Goal: Transaction & Acquisition: Purchase product/service

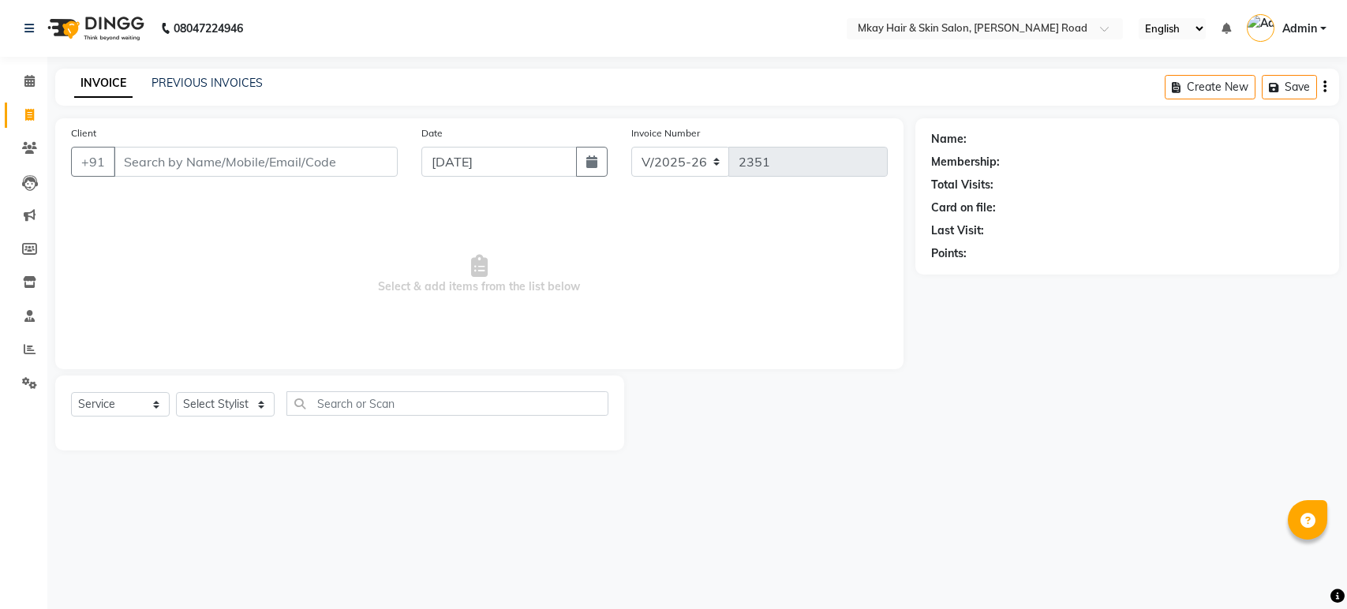
select select "5258"
select select "service"
click at [138, 159] on input "Client" at bounding box center [256, 162] width 284 height 30
click at [129, 164] on input "Client" at bounding box center [256, 162] width 284 height 30
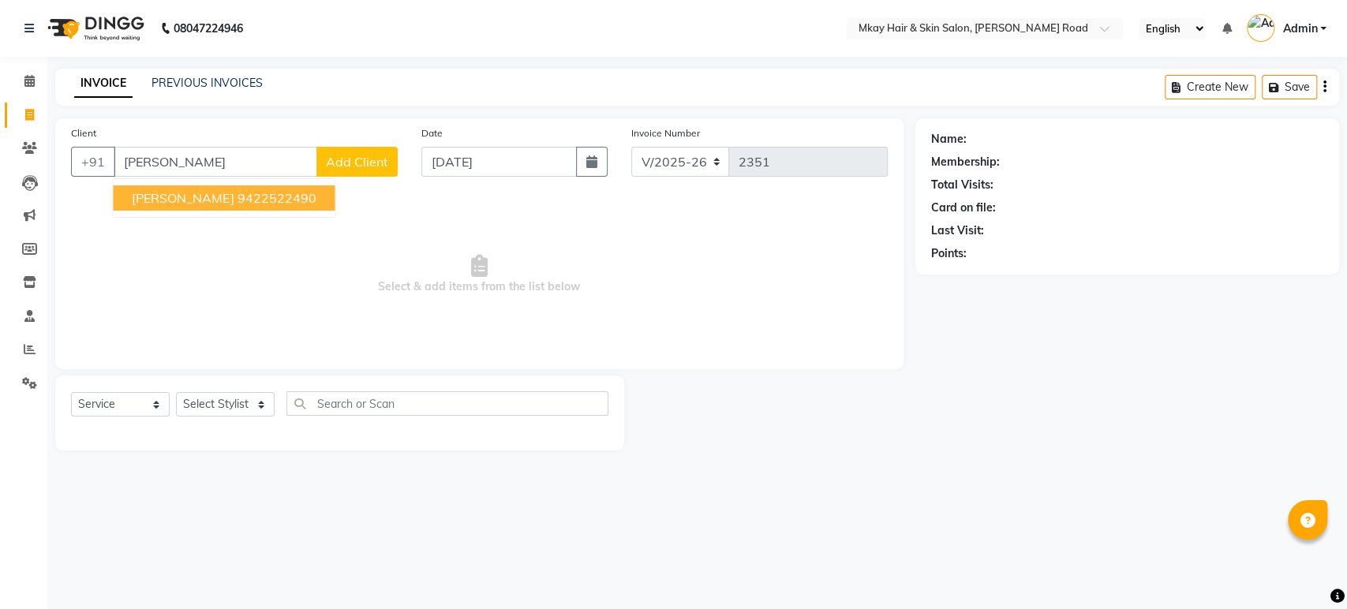
click at [152, 197] on span "[PERSON_NAME]" at bounding box center [183, 198] width 102 height 16
type input "9422522490"
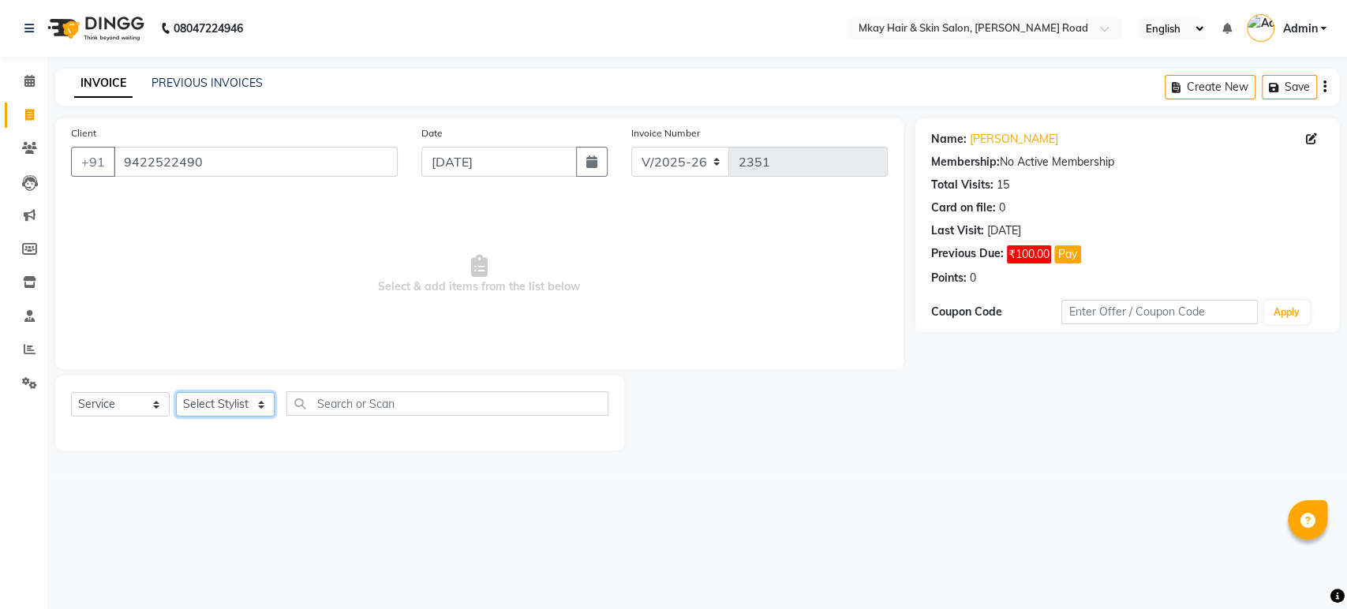
click at [260, 406] on select "Select Stylist [PERSON_NAME] Isha [PERSON_NAME] [PERSON_NAME] Shyam [PERSON_NAM…" at bounding box center [225, 404] width 99 height 24
select select "38228"
click at [176, 392] on select "Select Stylist [PERSON_NAME] Isha [PERSON_NAME] [PERSON_NAME] Shyam [PERSON_NAM…" at bounding box center [225, 404] width 99 height 24
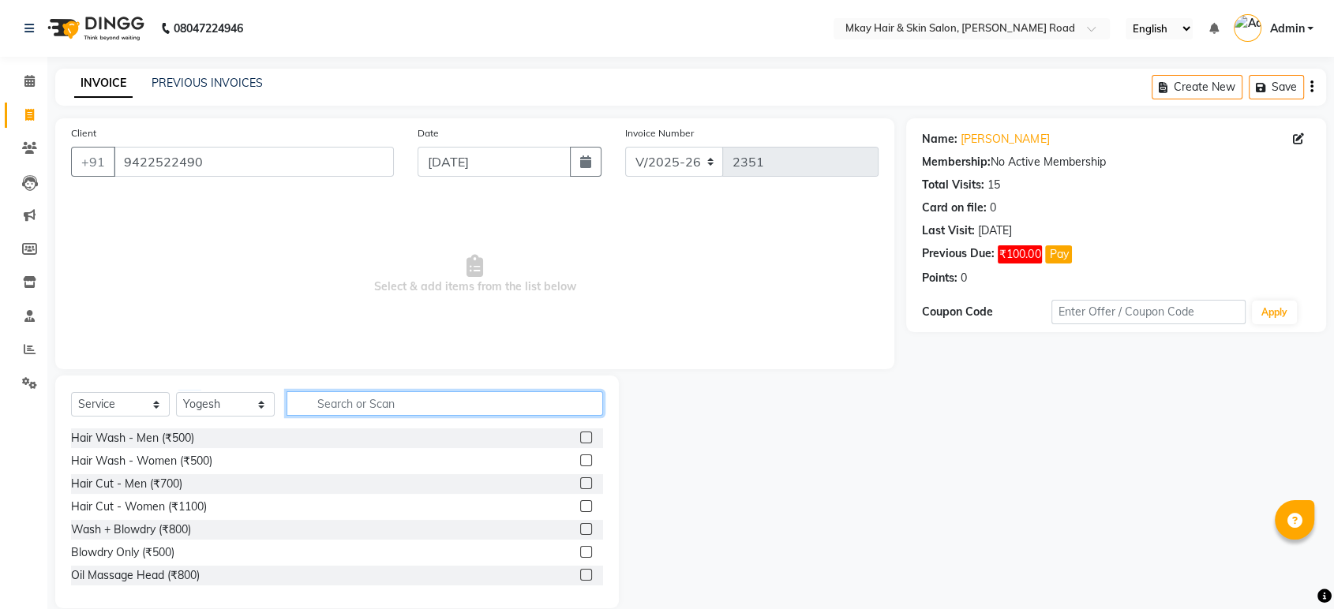
click at [328, 396] on input "text" at bounding box center [444, 403] width 316 height 24
type input "2000"
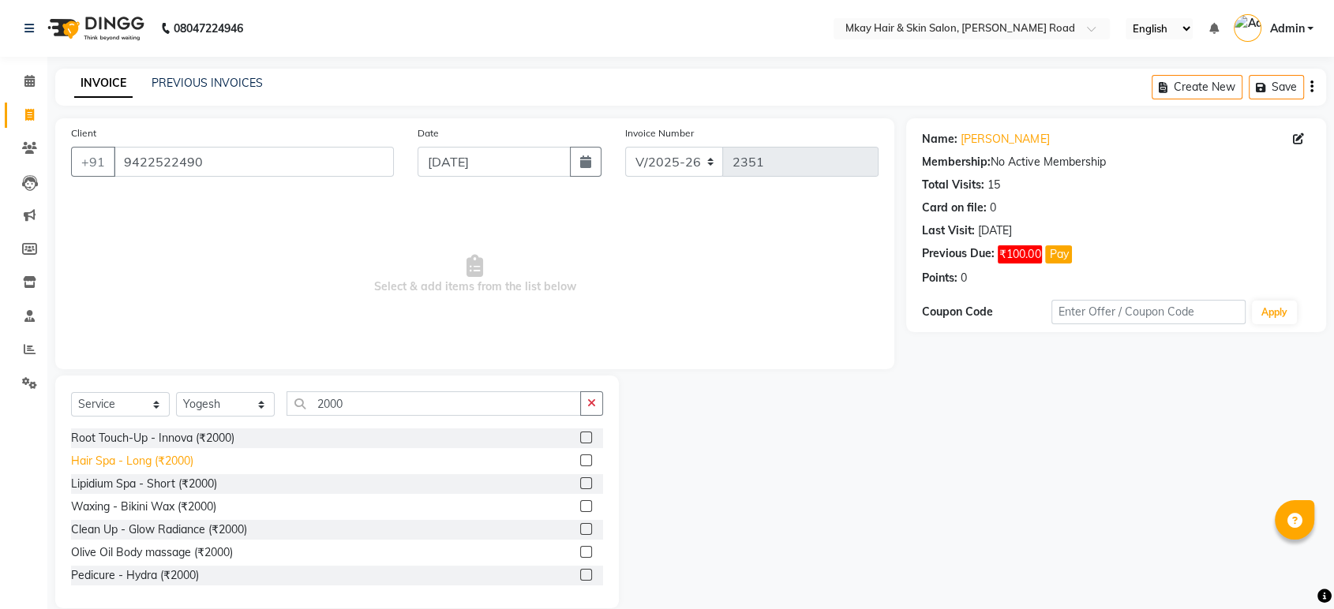
click at [149, 462] on div "Hair Spa - Long (₹2000)" at bounding box center [132, 461] width 122 height 17
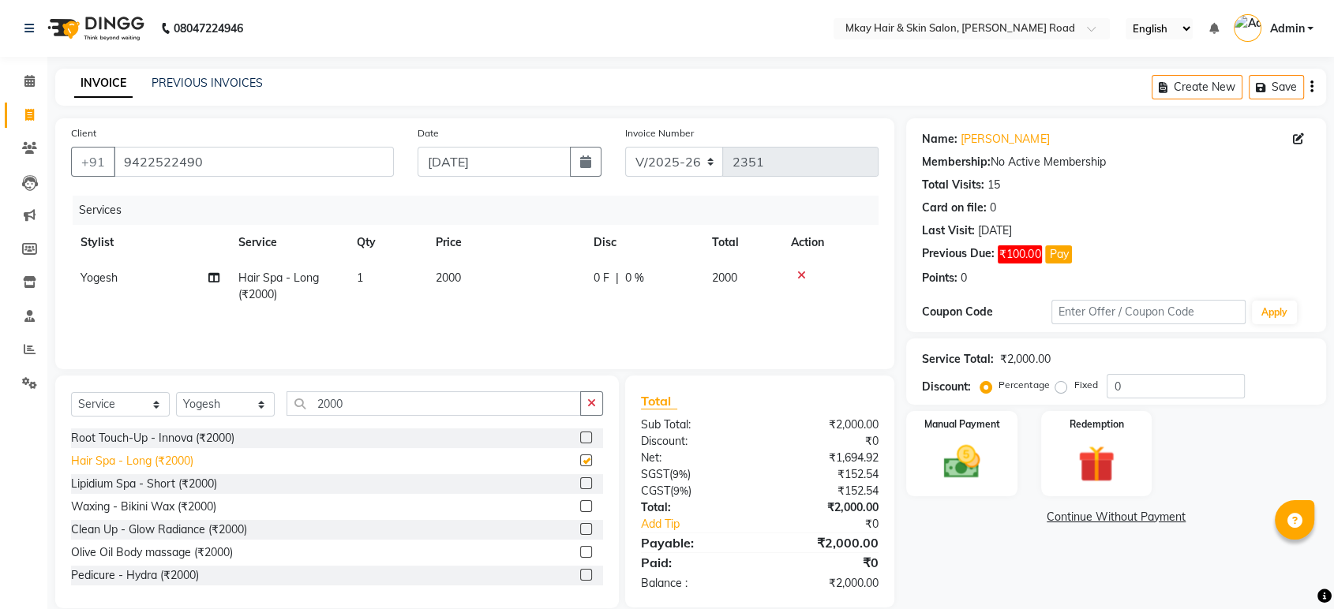
checkbox input "false"
click at [971, 462] on img at bounding box center [962, 462] width 62 height 44
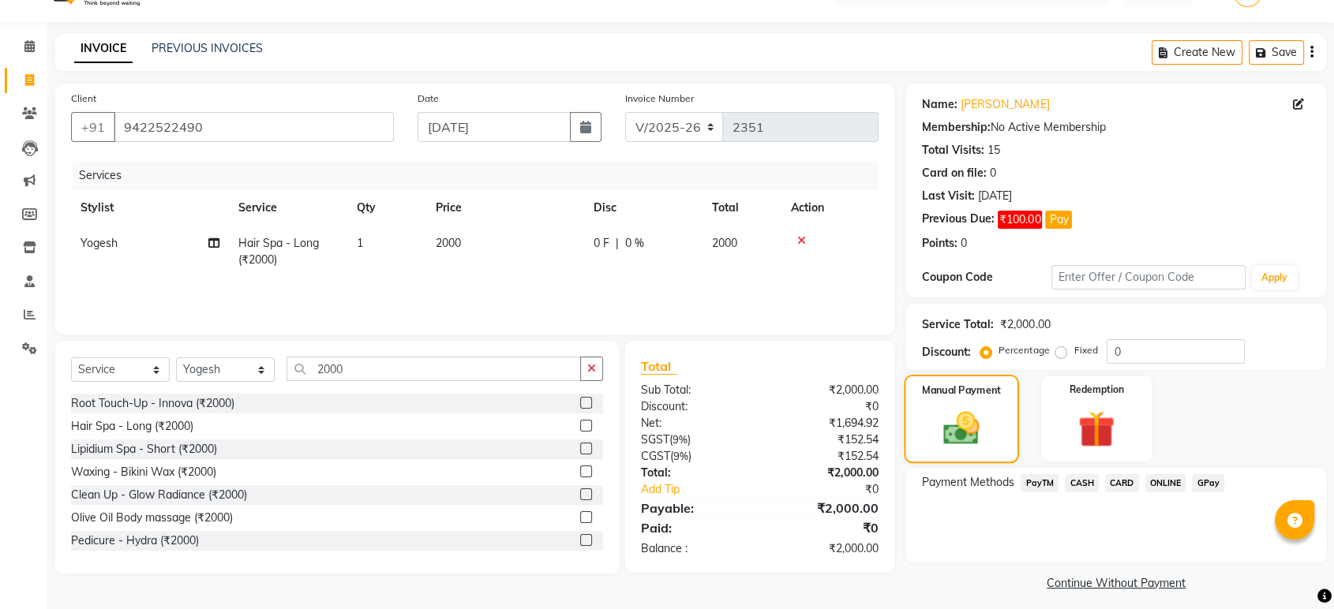
scroll to position [43, 0]
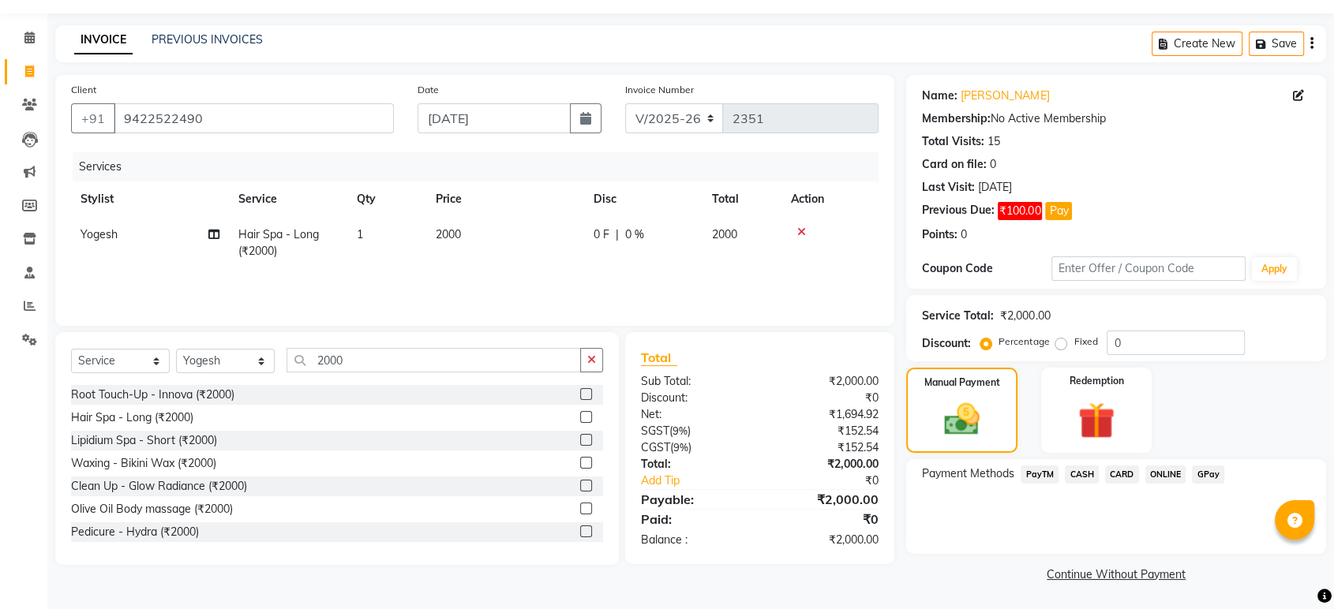
click at [1211, 474] on span "GPay" at bounding box center [1208, 475] width 32 height 18
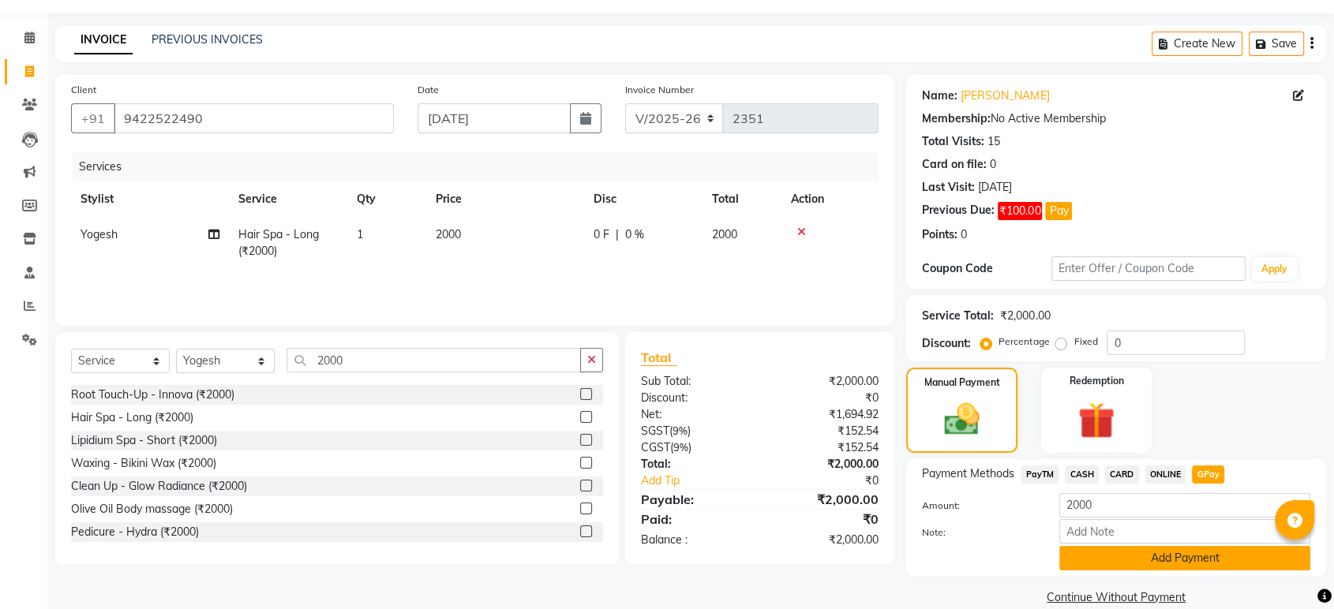
click at [1155, 560] on button "Add Payment" at bounding box center [1184, 558] width 251 height 24
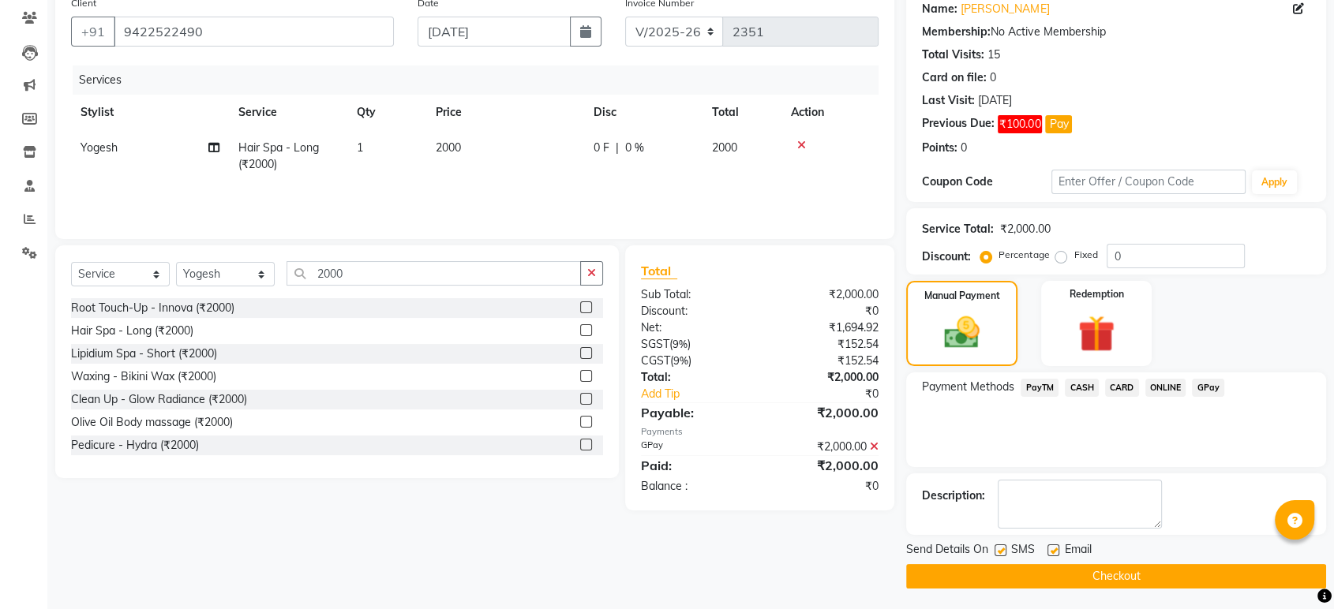
scroll to position [132, 0]
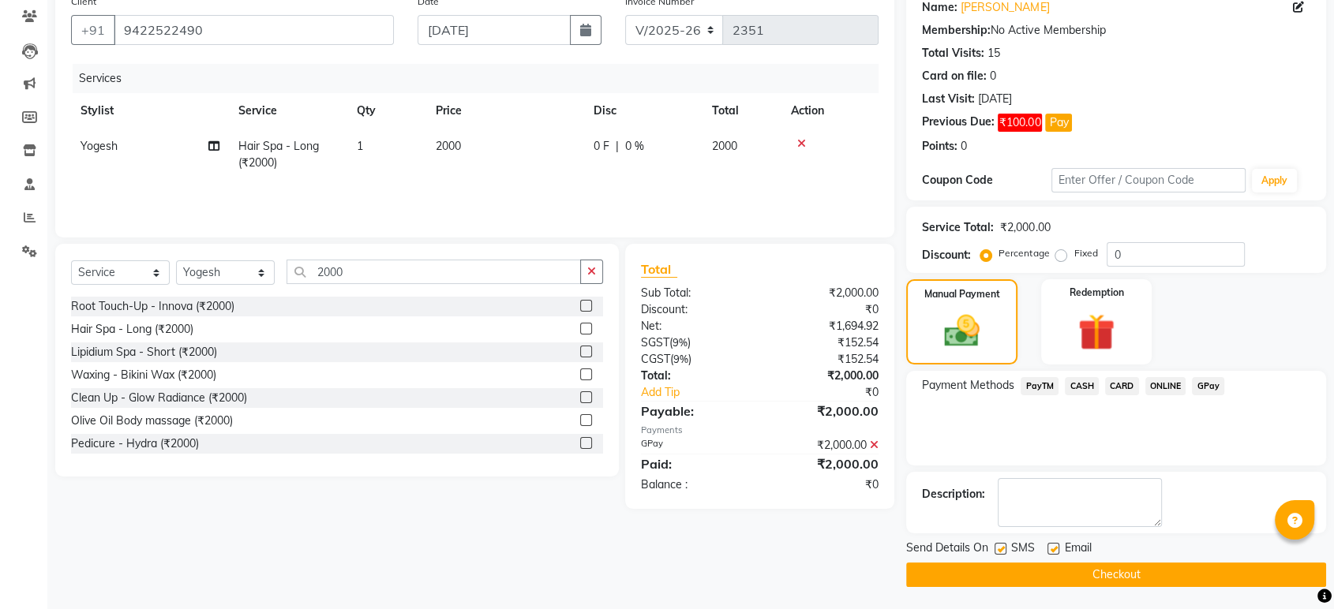
click at [875, 444] on icon at bounding box center [874, 445] width 9 height 11
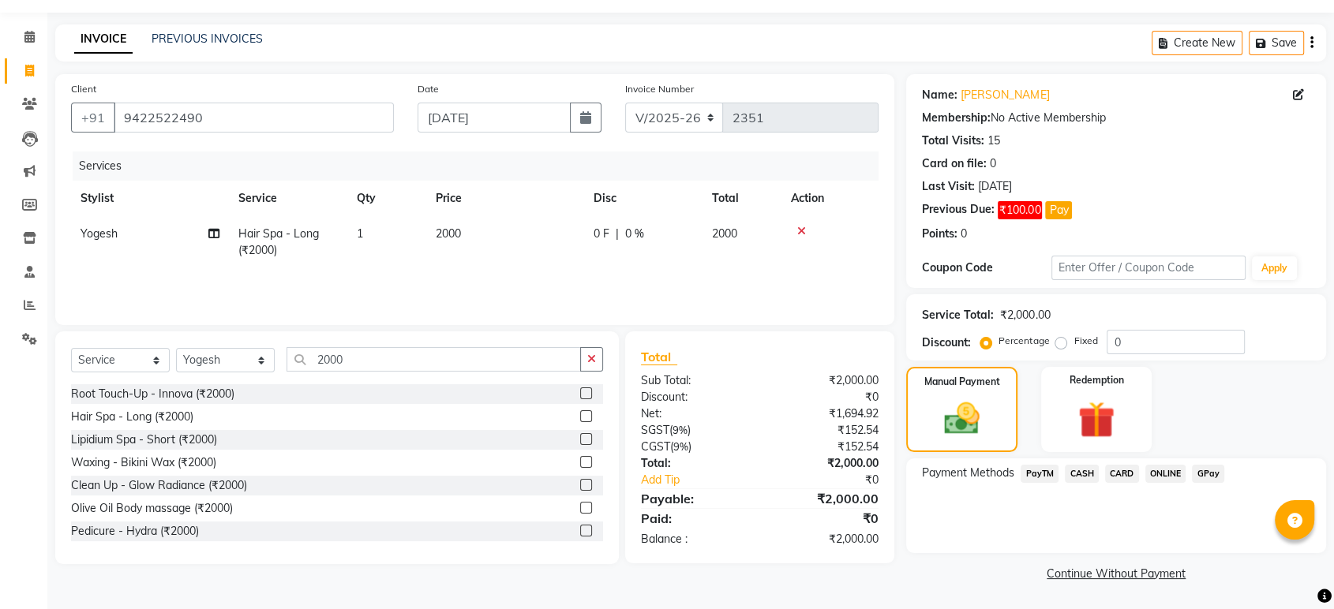
scroll to position [43, 0]
click at [798, 227] on icon at bounding box center [801, 232] width 9 height 11
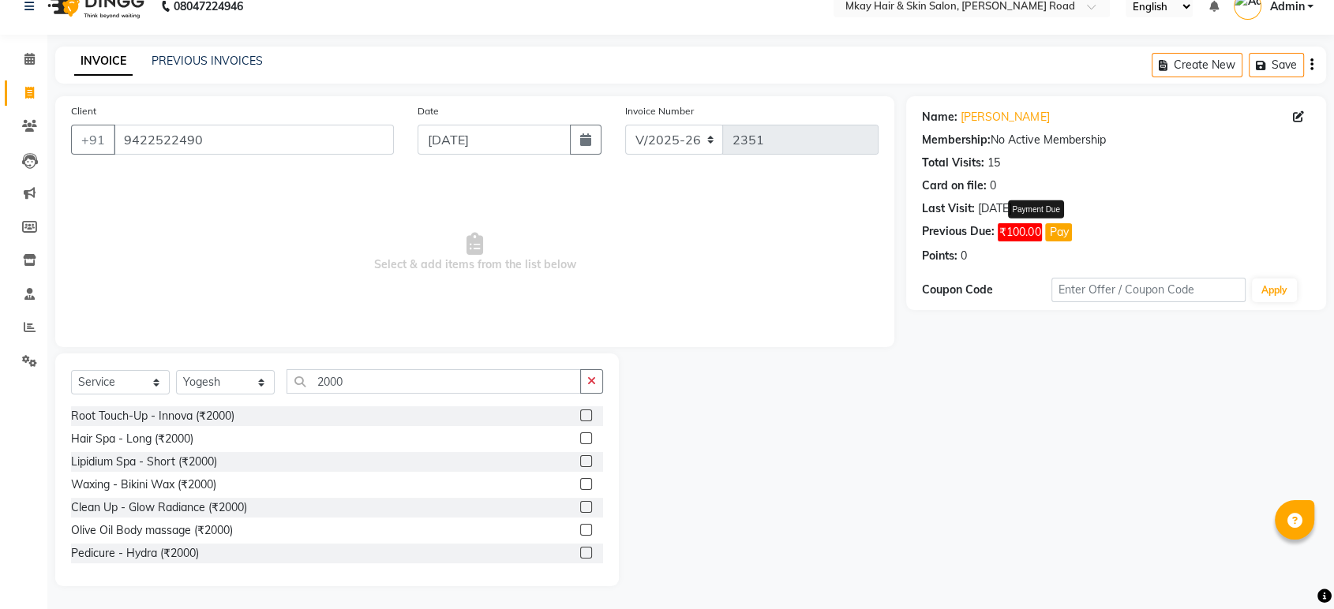
click at [1056, 230] on button "Pay" at bounding box center [1058, 232] width 27 height 18
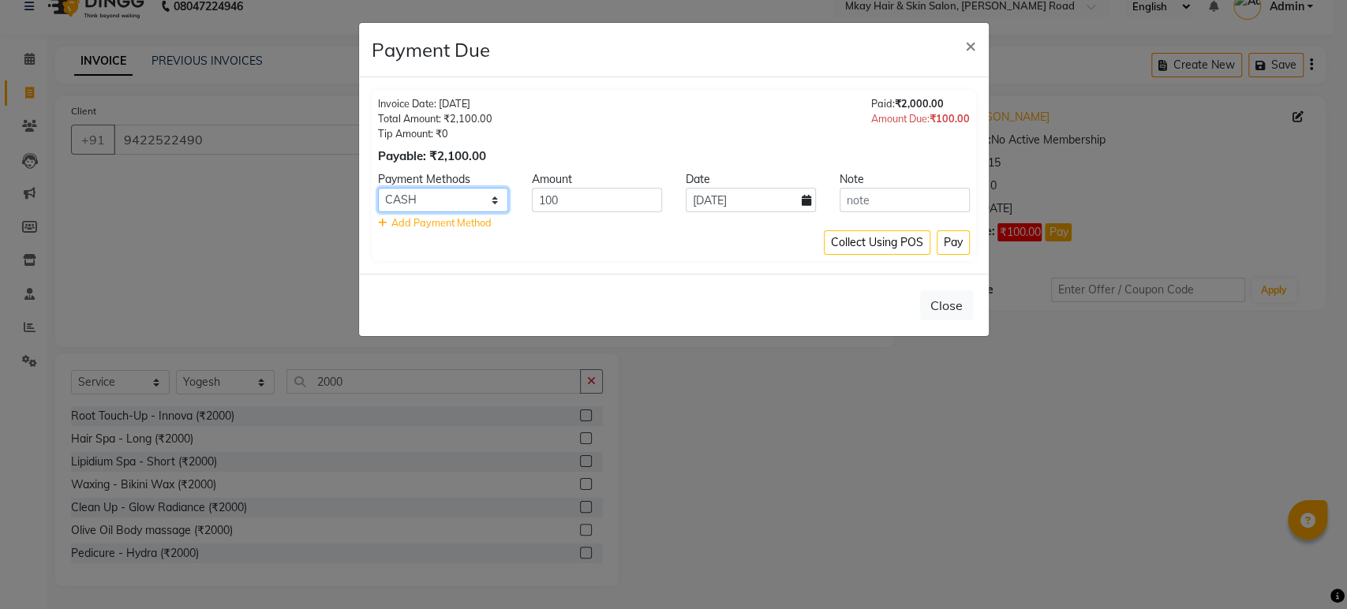
click at [495, 197] on select "PayTM CASH CARD ONLINE GPay" at bounding box center [443, 200] width 130 height 24
select select "5"
click at [378, 188] on select "PayTM CASH CARD ONLINE GPay" at bounding box center [443, 200] width 130 height 24
click at [962, 238] on button "Pay" at bounding box center [953, 242] width 33 height 24
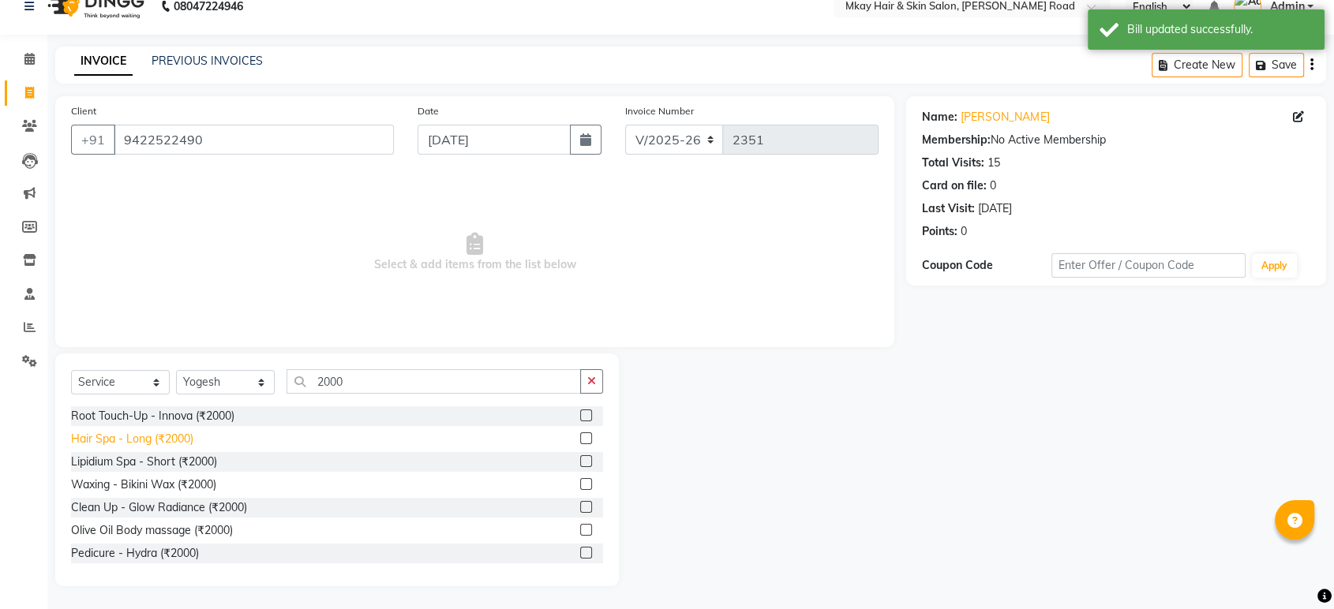
click at [163, 434] on div "Hair Spa - Long (₹2000)" at bounding box center [132, 439] width 122 height 17
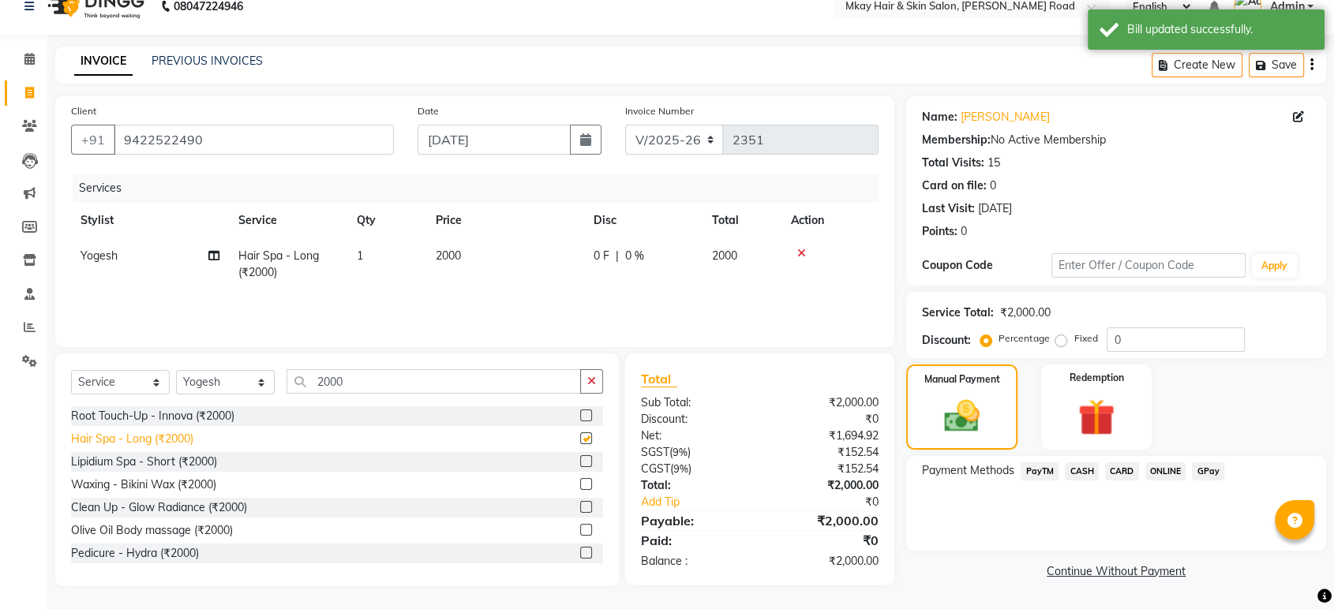
checkbox input "false"
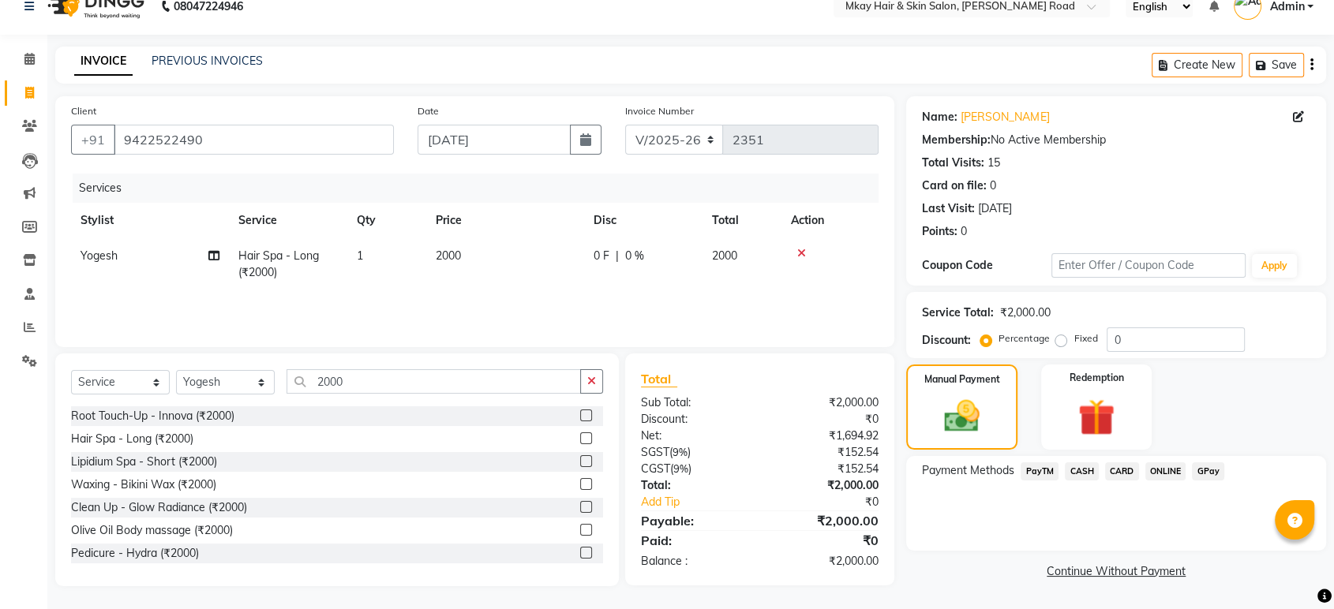
click at [1207, 469] on span "GPay" at bounding box center [1208, 471] width 32 height 18
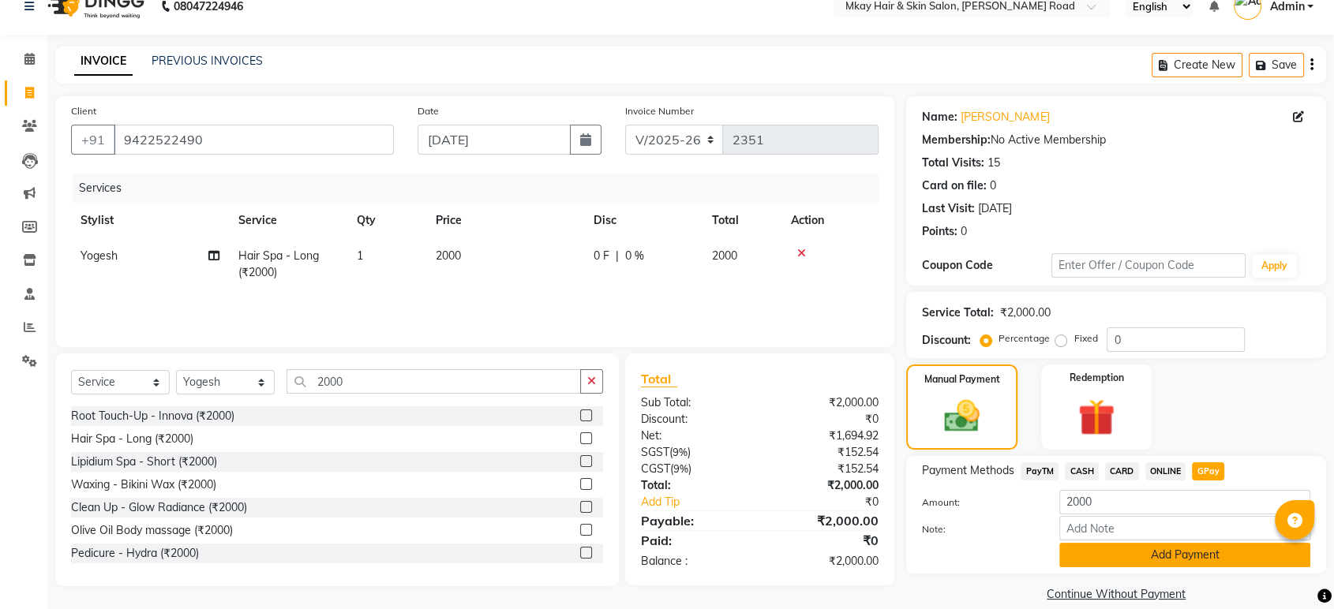
click at [1185, 558] on button "Add Payment" at bounding box center [1184, 555] width 251 height 24
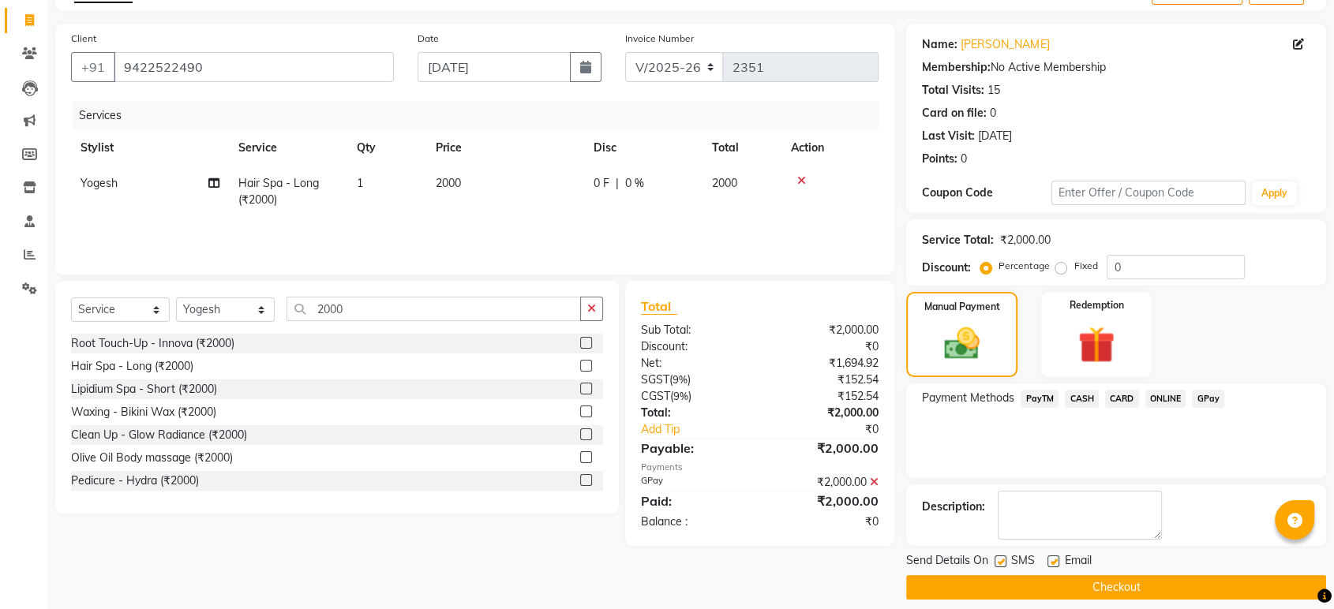
scroll to position [107, 0]
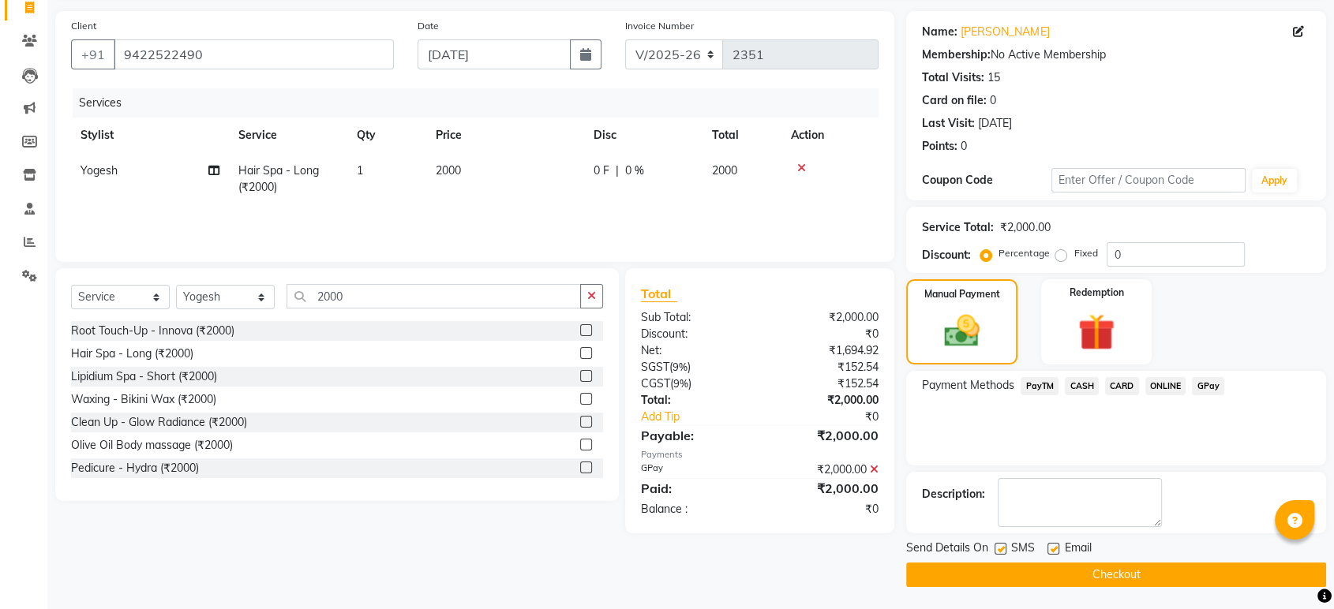
click at [996, 547] on label at bounding box center [1000, 549] width 12 height 12
click at [996, 547] on input "checkbox" at bounding box center [999, 550] width 10 height 10
checkbox input "false"
click at [1054, 549] on label at bounding box center [1053, 549] width 12 height 12
click at [1054, 549] on input "checkbox" at bounding box center [1052, 550] width 10 height 10
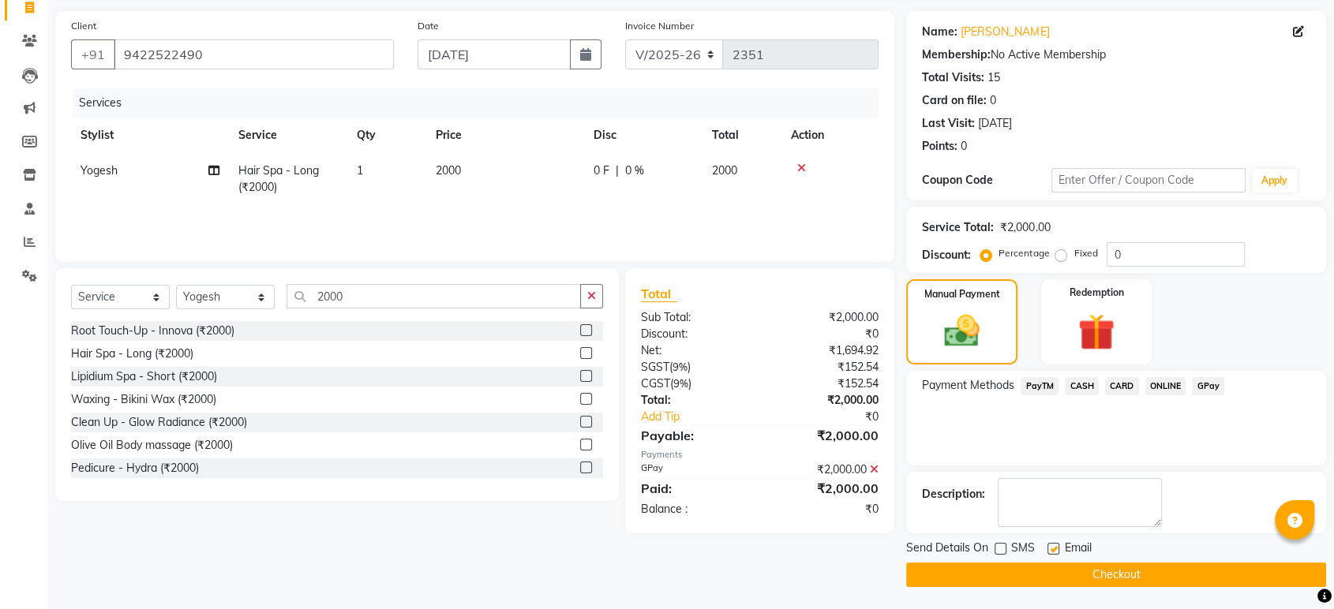
checkbox input "false"
click at [1047, 579] on button "Checkout" at bounding box center [1116, 575] width 420 height 24
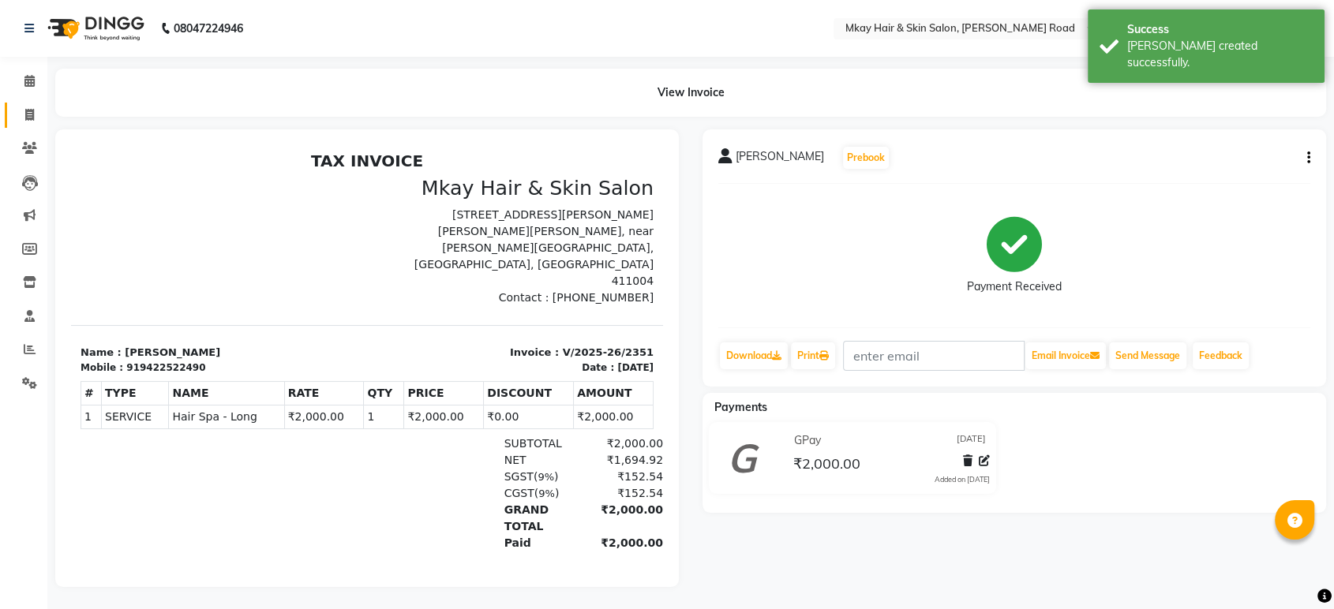
click at [32, 112] on icon at bounding box center [29, 115] width 9 height 12
select select "service"
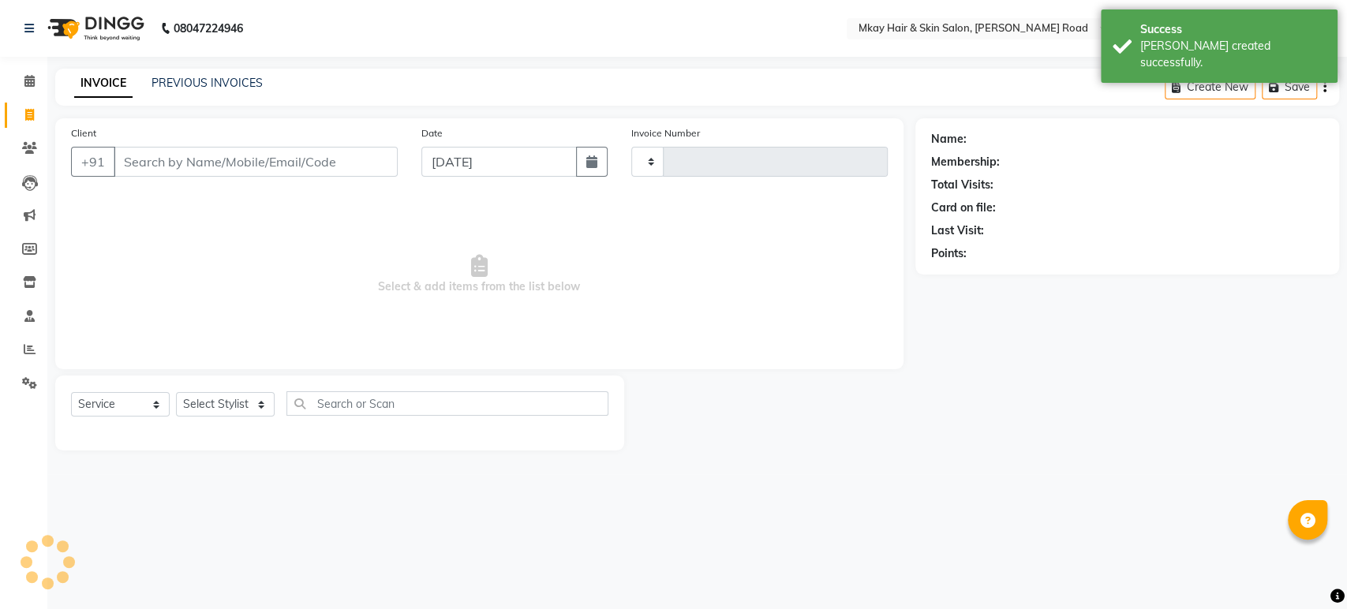
type input "2352"
select select "5258"
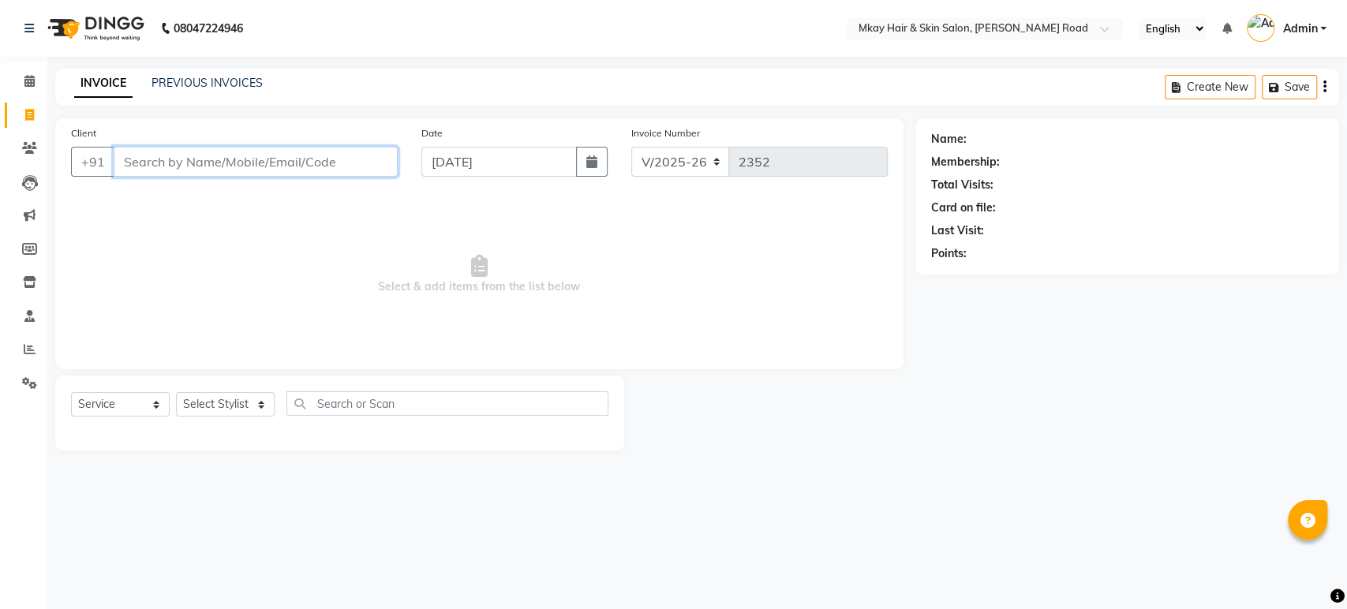
click at [203, 159] on input "Client" at bounding box center [256, 162] width 284 height 30
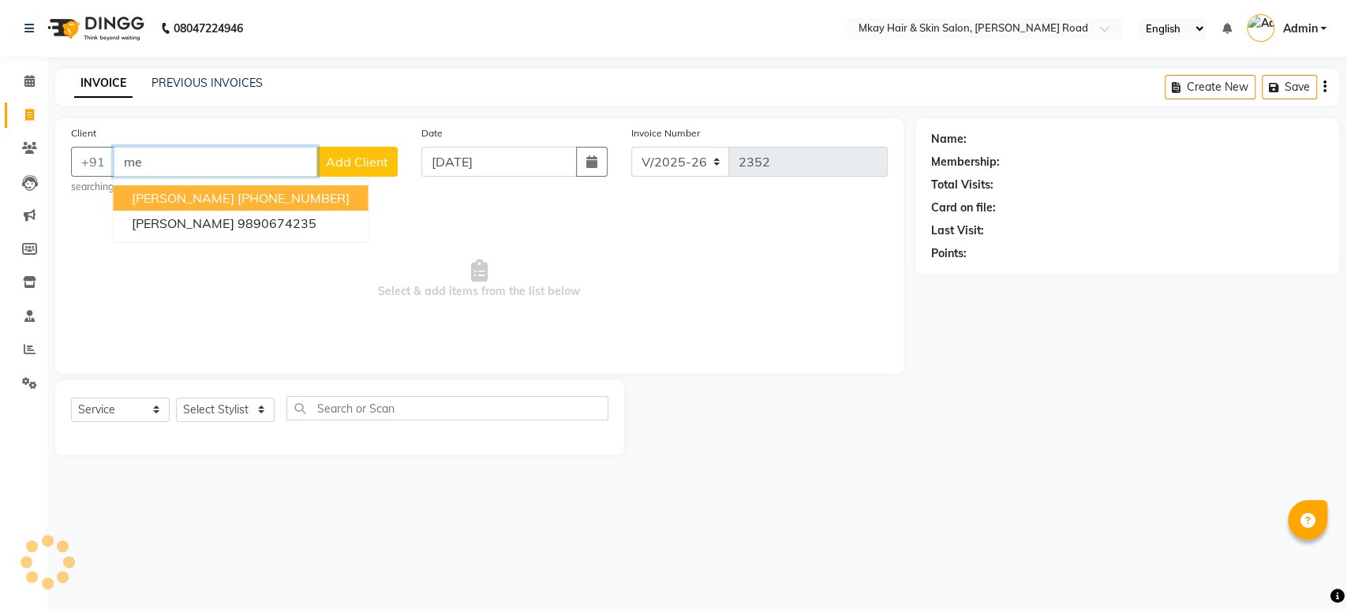
type input "m"
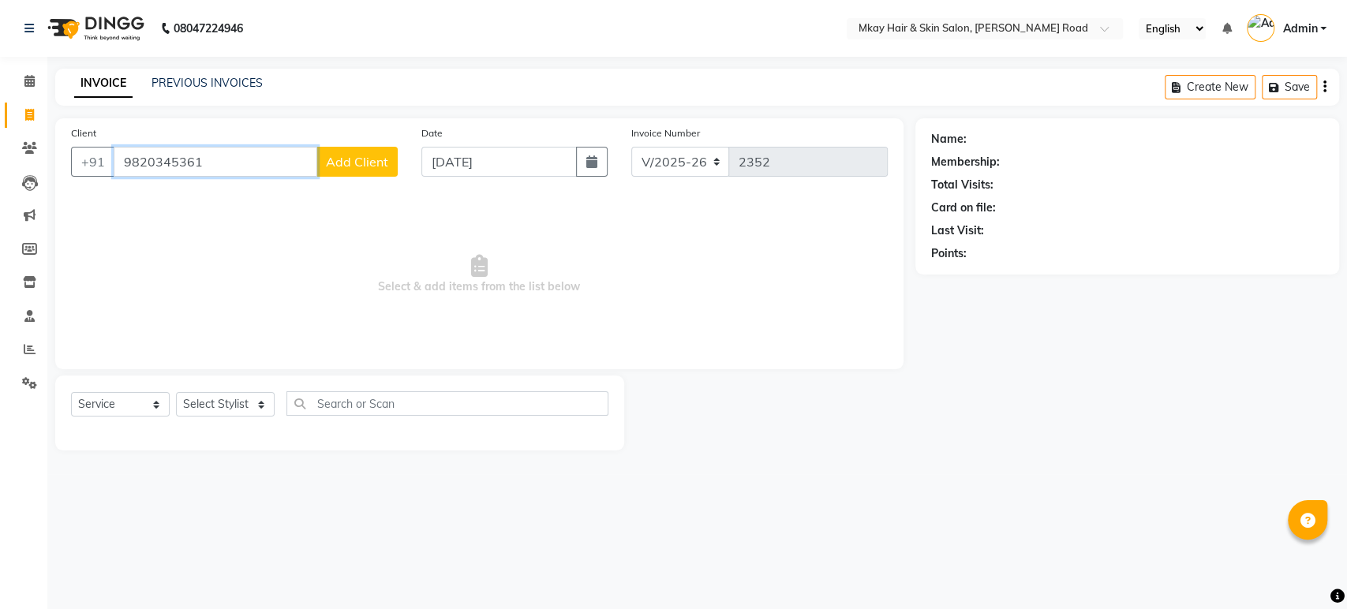
type input "9820345361"
click at [364, 158] on span "Add Client" at bounding box center [357, 162] width 62 height 16
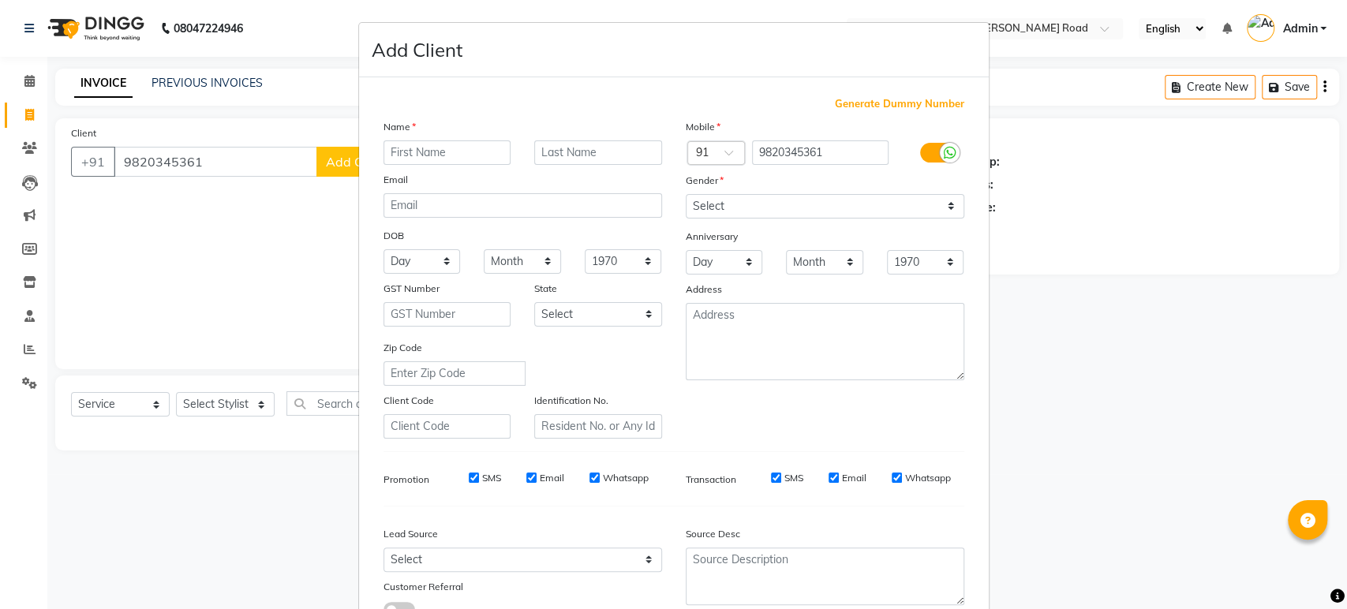
click at [455, 152] on input "text" at bounding box center [448, 152] width 128 height 24
type input "meena"
click at [562, 150] on input "text" at bounding box center [598, 152] width 128 height 24
type input "[PERSON_NAME]"
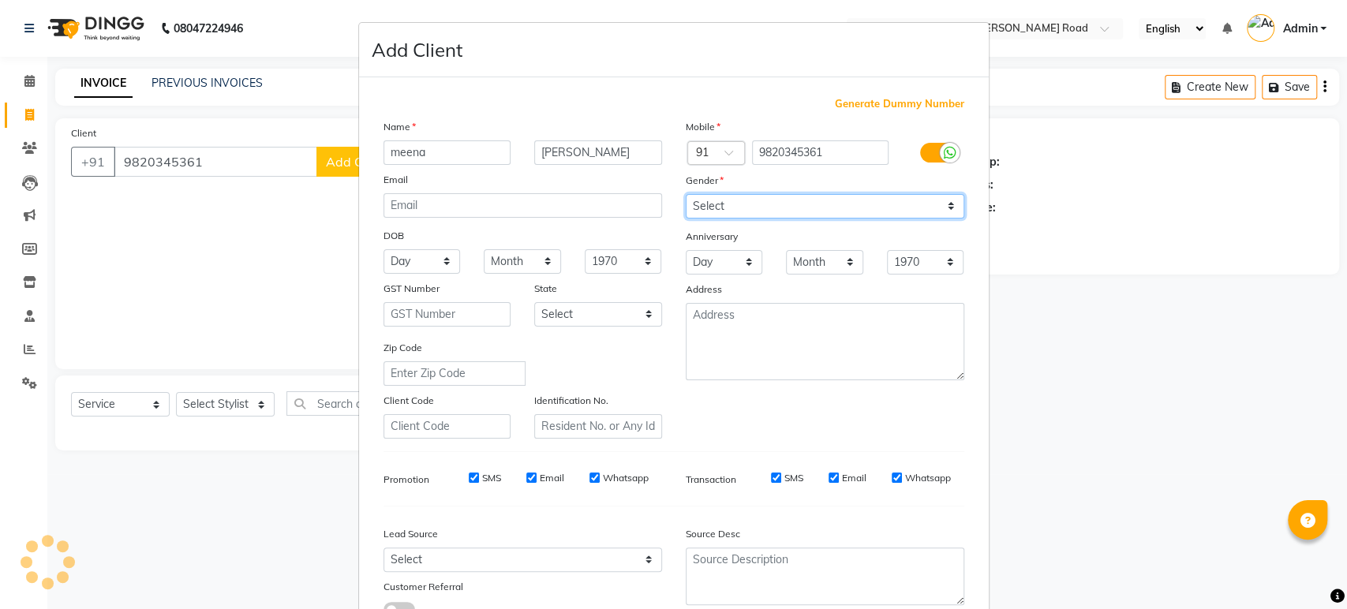
click at [795, 213] on select "Select [DEMOGRAPHIC_DATA] [DEMOGRAPHIC_DATA] Other Prefer Not To Say" at bounding box center [825, 206] width 279 height 24
select select "[DEMOGRAPHIC_DATA]"
click at [686, 194] on select "Select [DEMOGRAPHIC_DATA] [DEMOGRAPHIC_DATA] Other Prefer Not To Say" at bounding box center [825, 206] width 279 height 24
click at [870, 211] on select "Select [DEMOGRAPHIC_DATA] [DEMOGRAPHIC_DATA] Other Prefer Not To Say" at bounding box center [825, 206] width 279 height 24
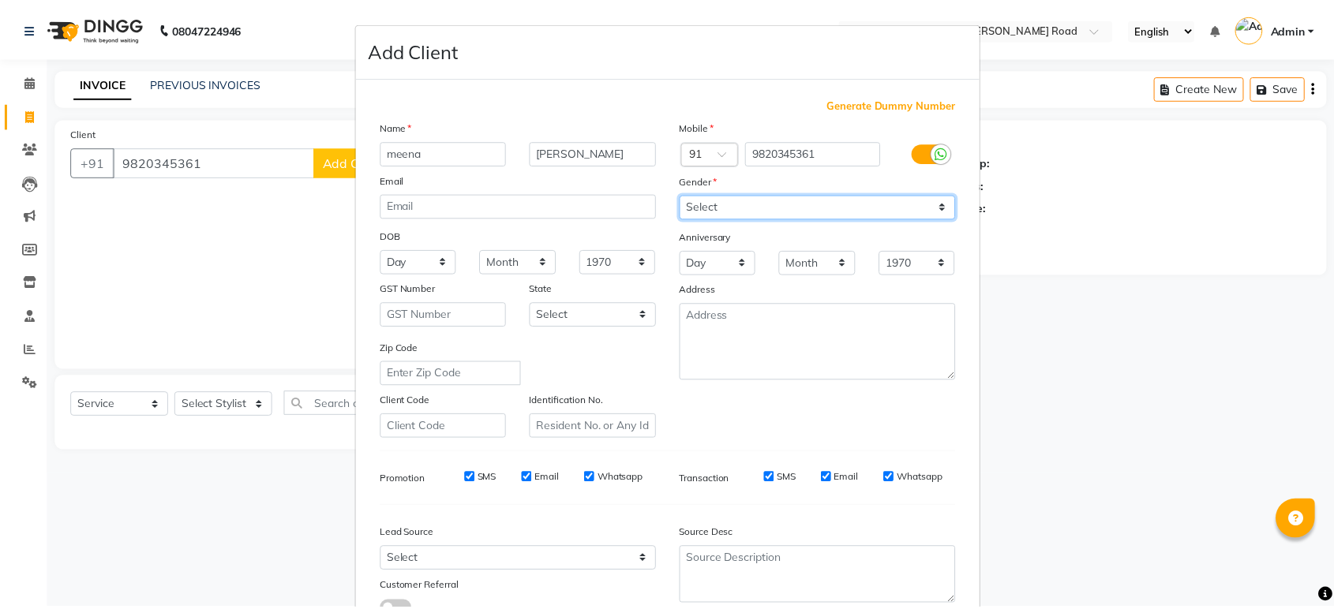
scroll to position [115, 0]
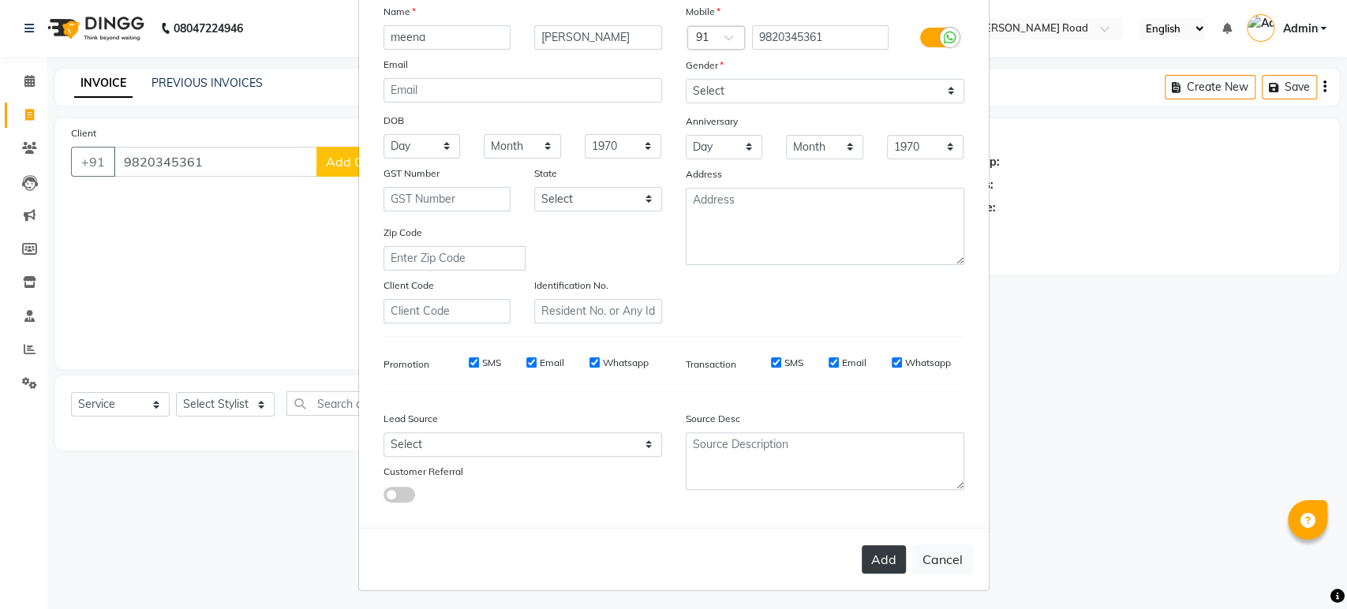
click at [871, 556] on button "Add" at bounding box center [884, 559] width 44 height 28
select select
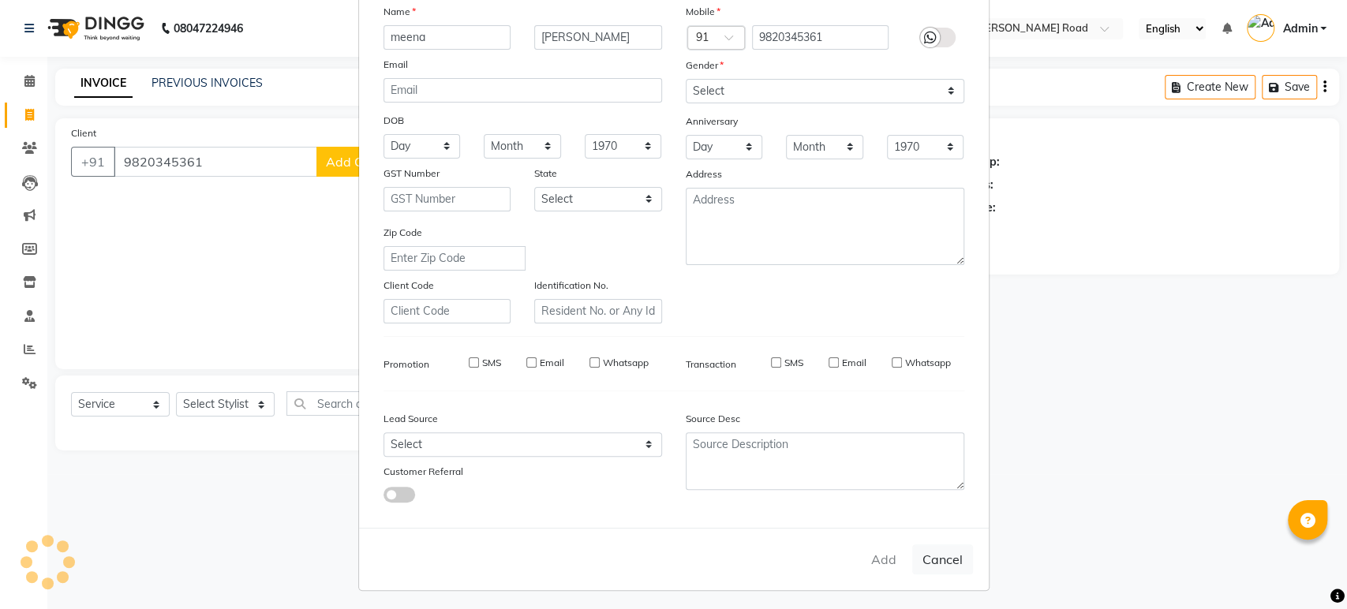
select select
checkbox input "false"
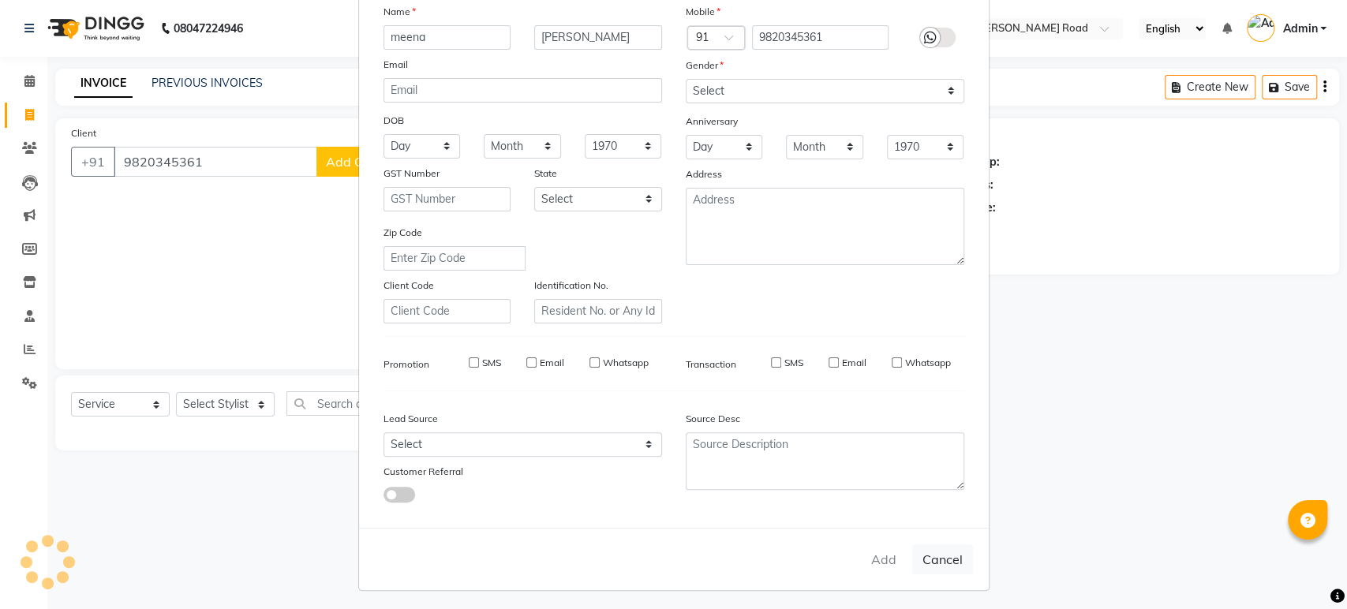
checkbox input "false"
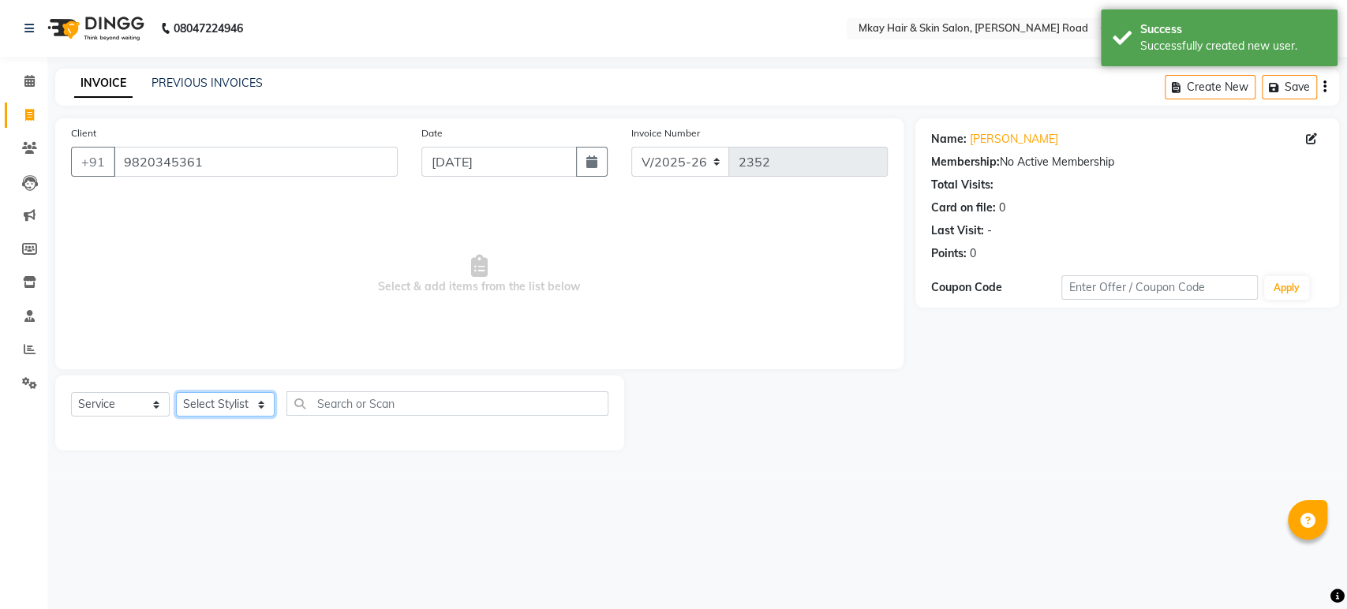
click at [222, 406] on select "Select Stylist [PERSON_NAME] Isha [PERSON_NAME] [PERSON_NAME] Shyam [PERSON_NAM…" at bounding box center [225, 404] width 99 height 24
select select "38226"
click at [176, 392] on select "Select Stylist [PERSON_NAME] Isha [PERSON_NAME] [PERSON_NAME] Shyam [PERSON_NAM…" at bounding box center [225, 404] width 99 height 24
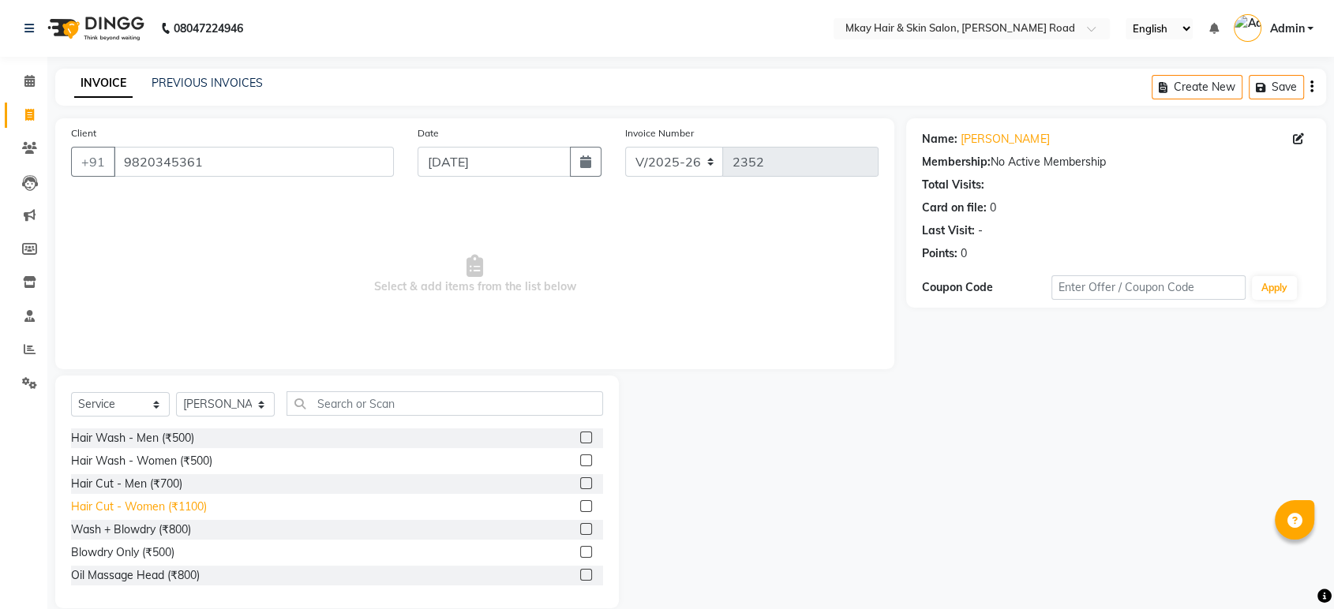
click at [122, 504] on div "Hair Cut - Women (₹1100)" at bounding box center [139, 507] width 136 height 17
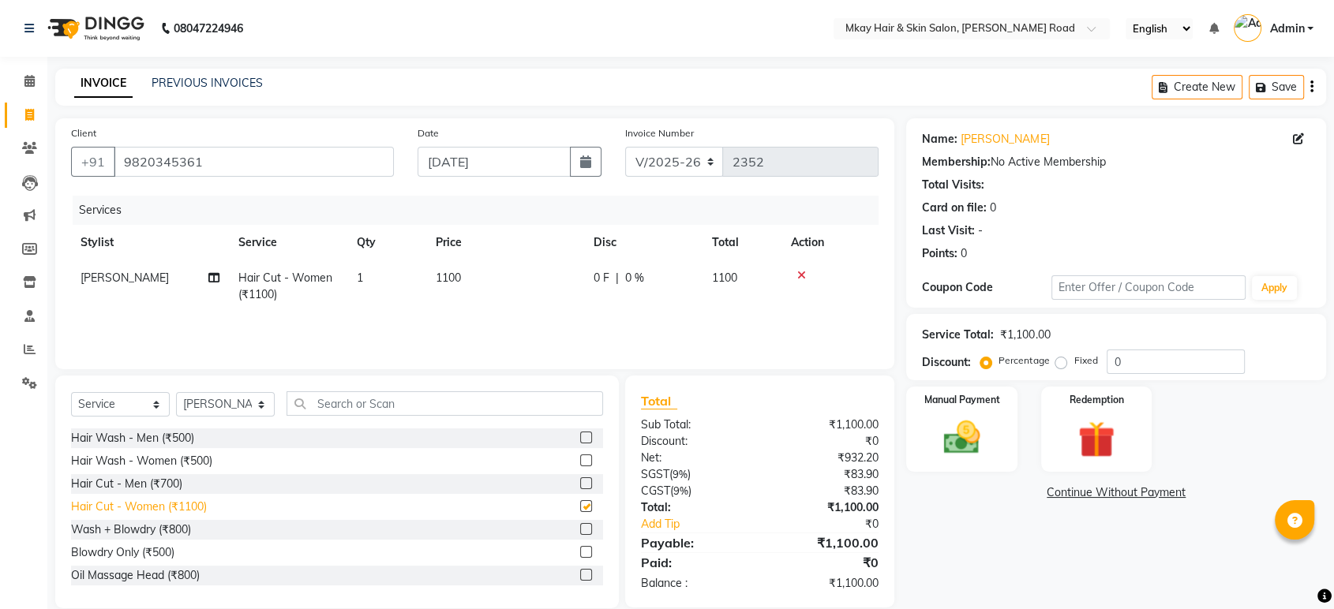
checkbox input "false"
click at [229, 401] on select "Select Stylist [PERSON_NAME] Isha [PERSON_NAME] [PERSON_NAME] Shyam [PERSON_NAM…" at bounding box center [225, 404] width 99 height 24
select select "38227"
click at [176, 392] on select "Select Stylist [PERSON_NAME] Isha [PERSON_NAME] [PERSON_NAME] Shyam [PERSON_NAM…" at bounding box center [225, 404] width 99 height 24
click at [309, 405] on input "text" at bounding box center [444, 403] width 316 height 24
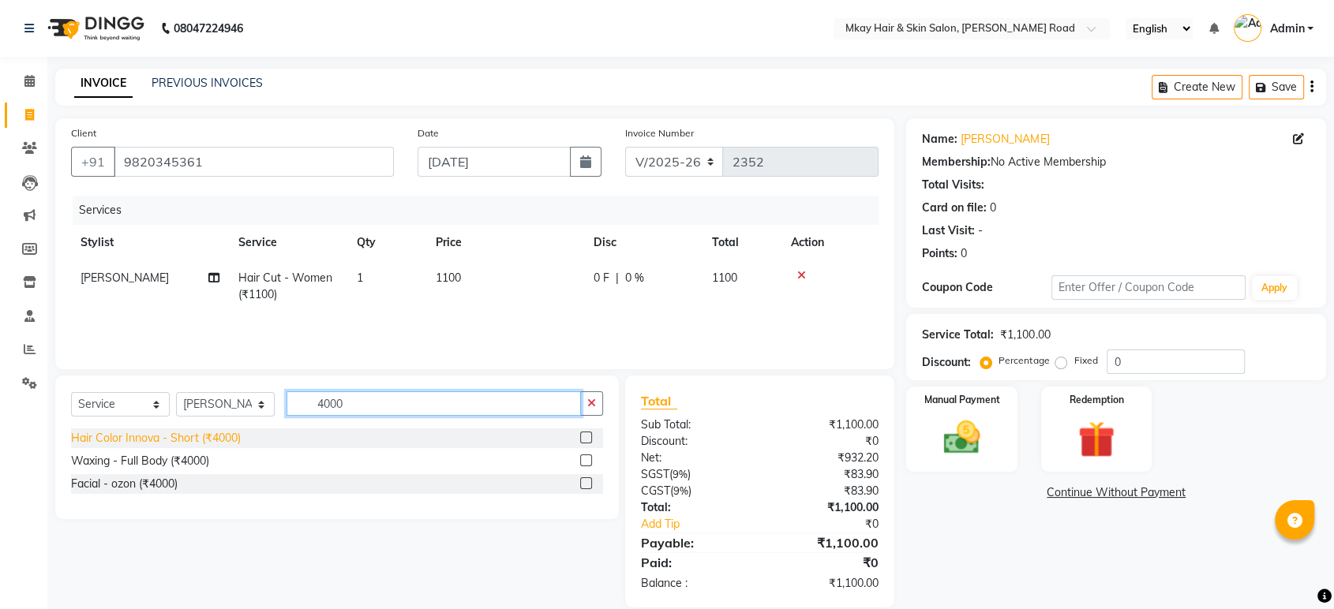
type input "4000"
click at [140, 431] on div "Hair Color Innova - Short (₹4000)" at bounding box center [156, 438] width 170 height 17
checkbox input "false"
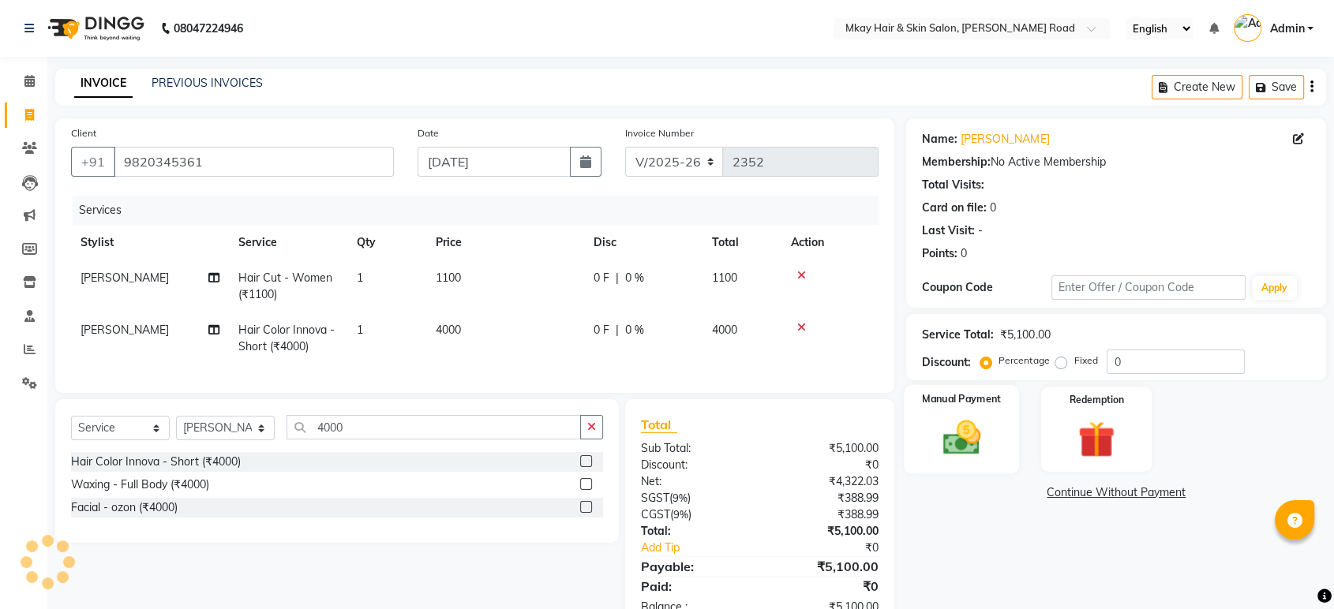
click at [959, 427] on img at bounding box center [962, 438] width 62 height 44
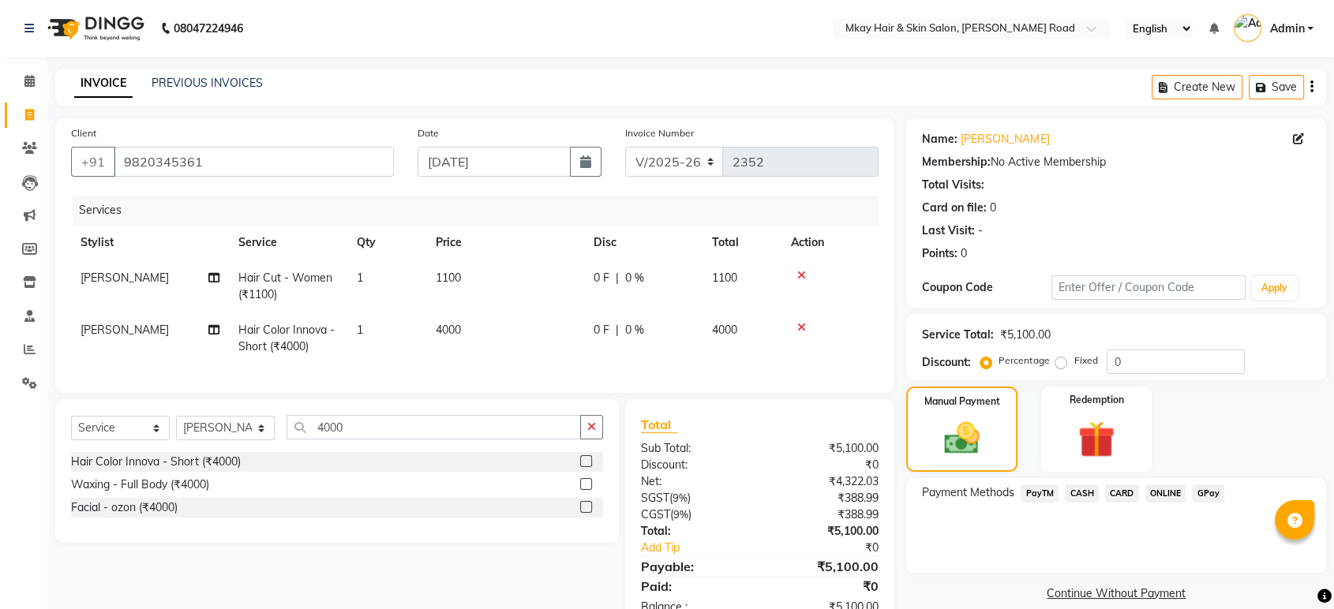
click at [1207, 485] on span "GPay" at bounding box center [1208, 494] width 32 height 18
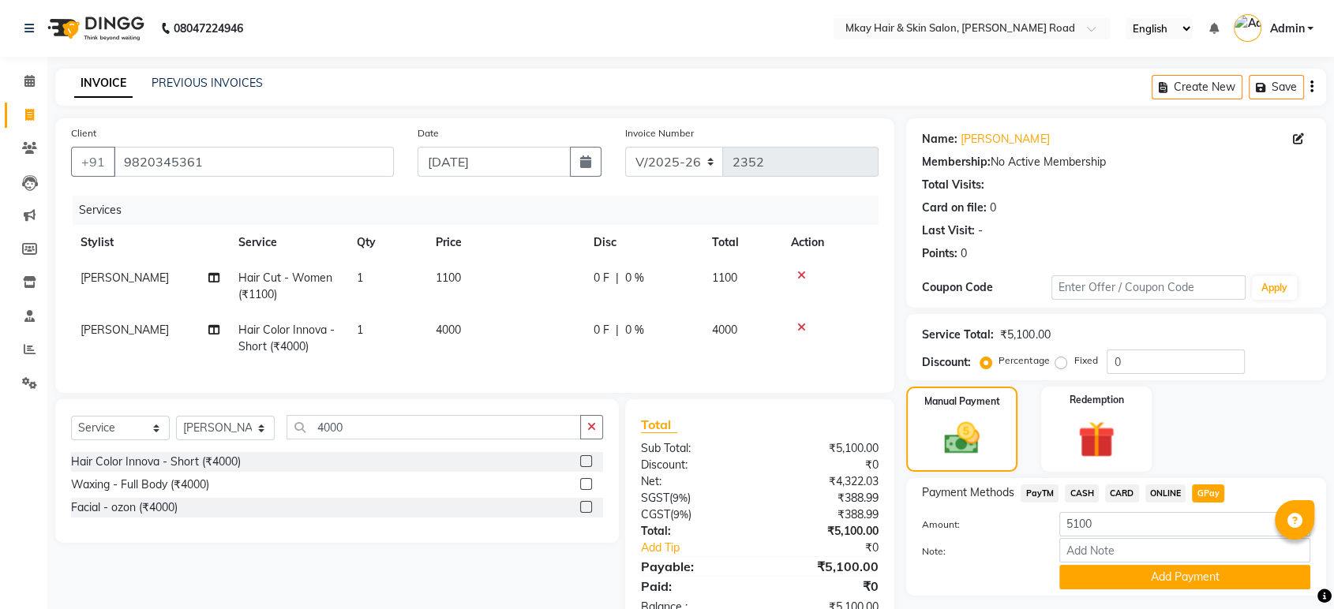
scroll to position [58, 0]
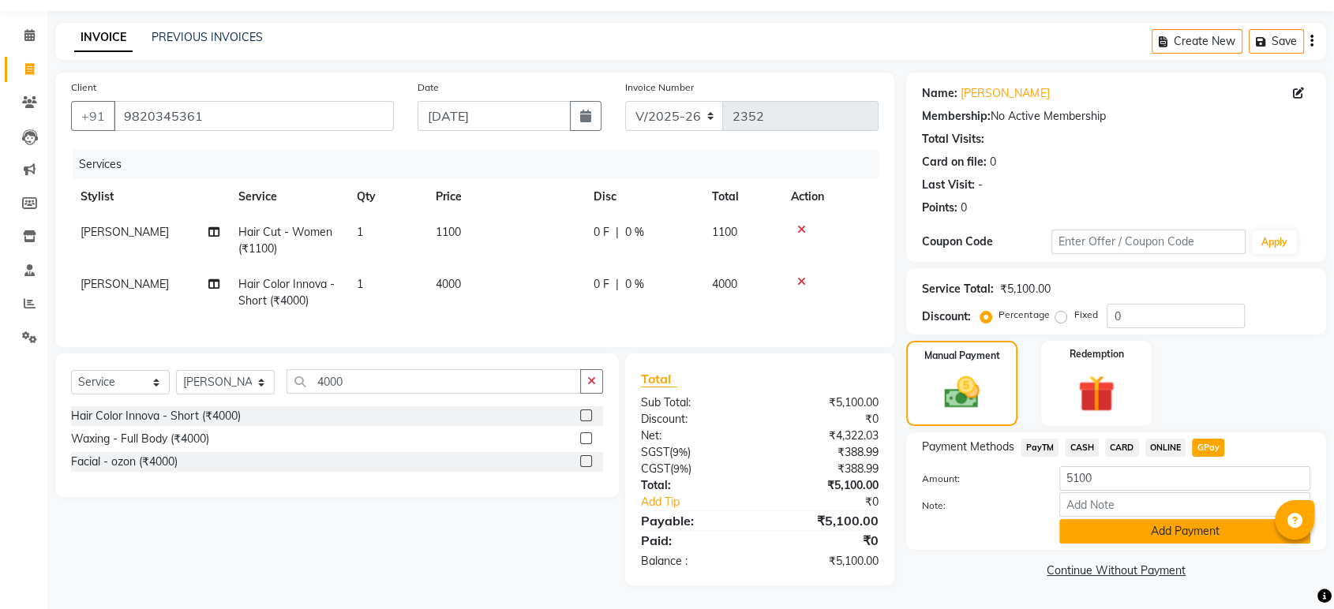
click at [1196, 519] on button "Add Payment" at bounding box center [1184, 531] width 251 height 24
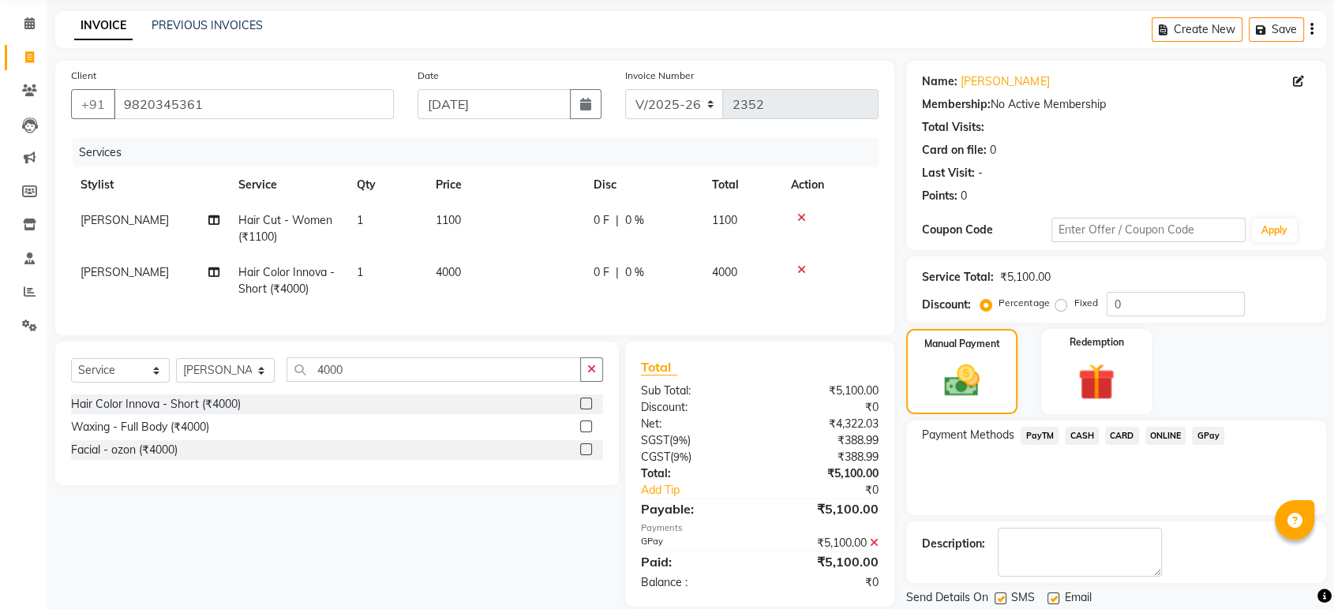
scroll to position [107, 0]
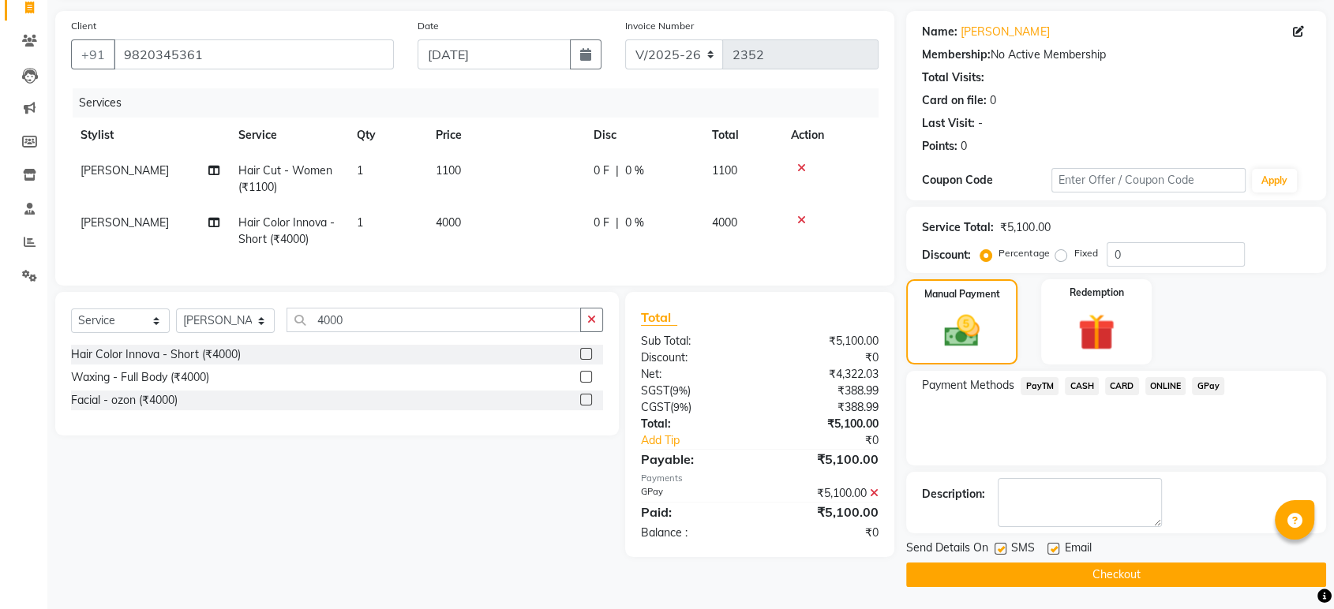
click at [1051, 550] on label at bounding box center [1053, 549] width 12 height 12
click at [1051, 550] on input "checkbox" at bounding box center [1052, 550] width 10 height 10
checkbox input "false"
click at [1002, 546] on label at bounding box center [1000, 549] width 12 height 12
click at [1002, 546] on input "checkbox" at bounding box center [999, 550] width 10 height 10
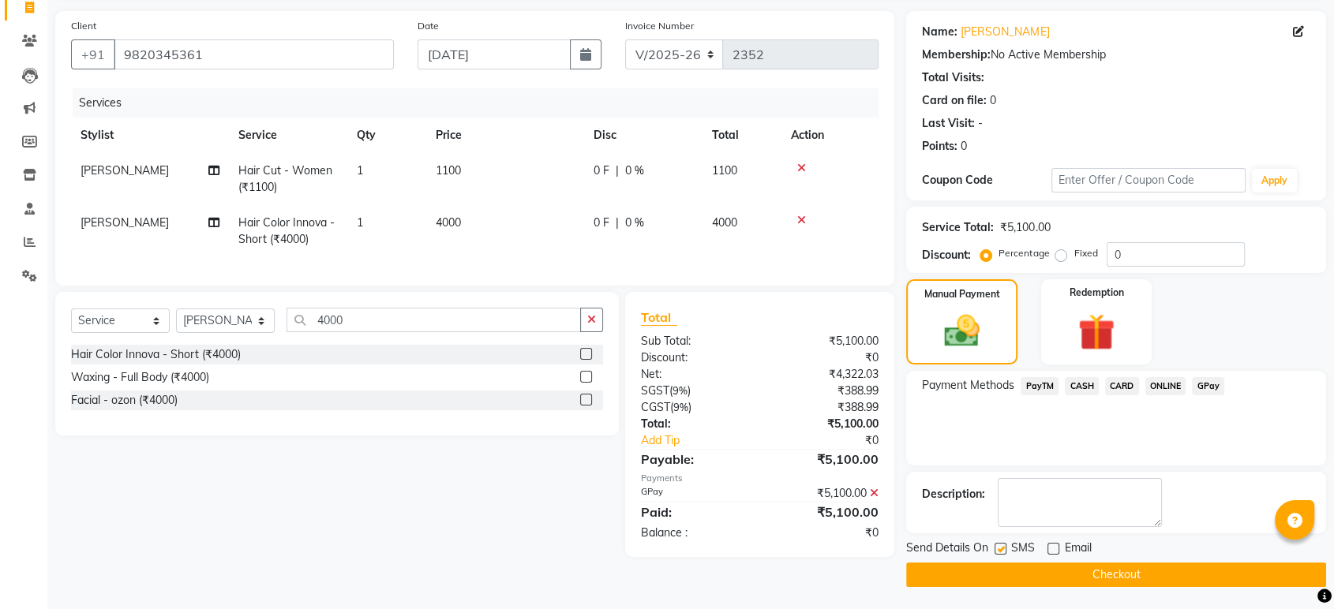
checkbox input "false"
click at [1012, 567] on button "Checkout" at bounding box center [1116, 575] width 420 height 24
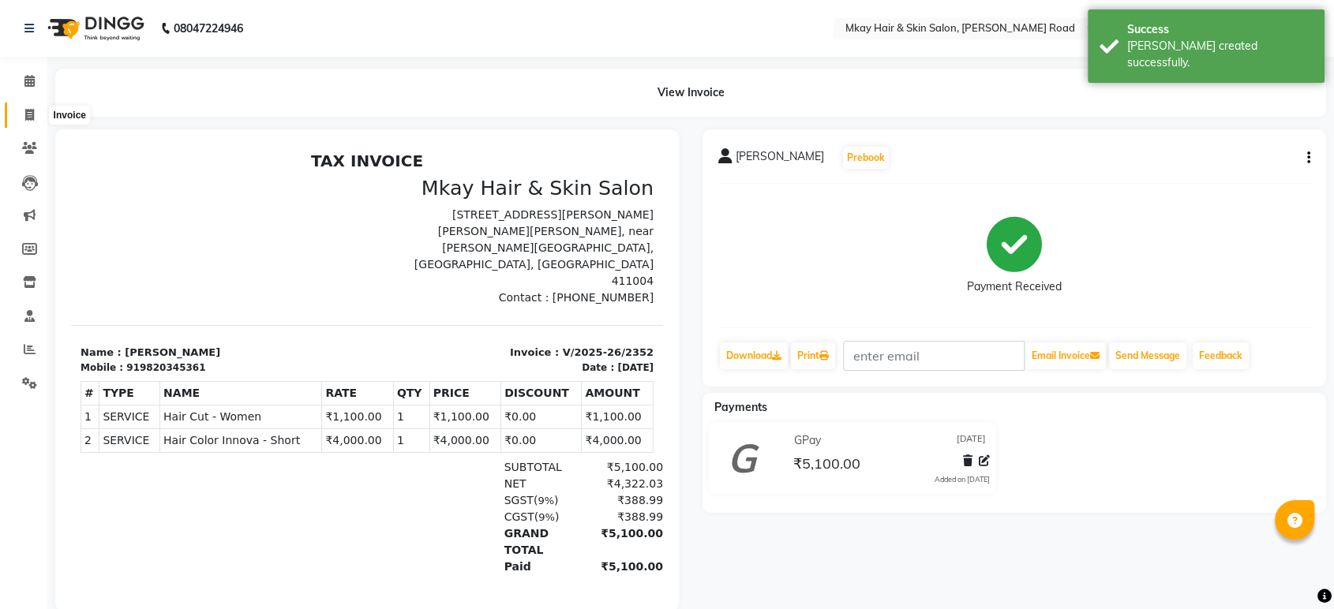
click at [28, 113] on icon at bounding box center [29, 115] width 9 height 12
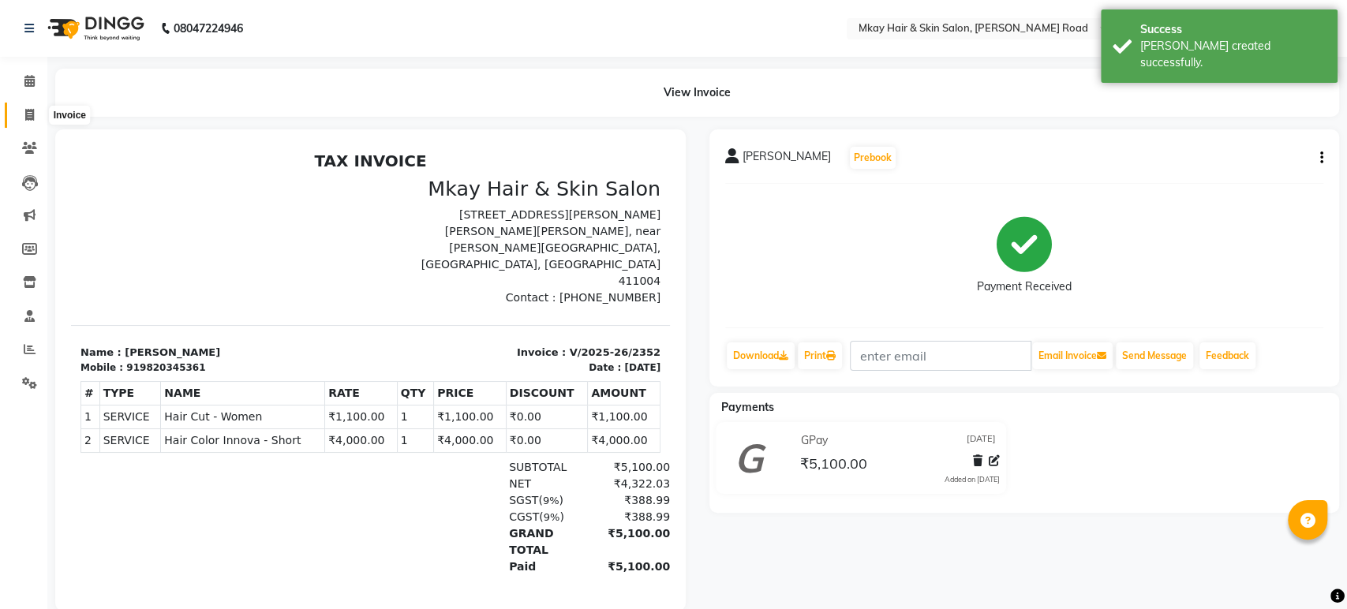
select select "5258"
select select "service"
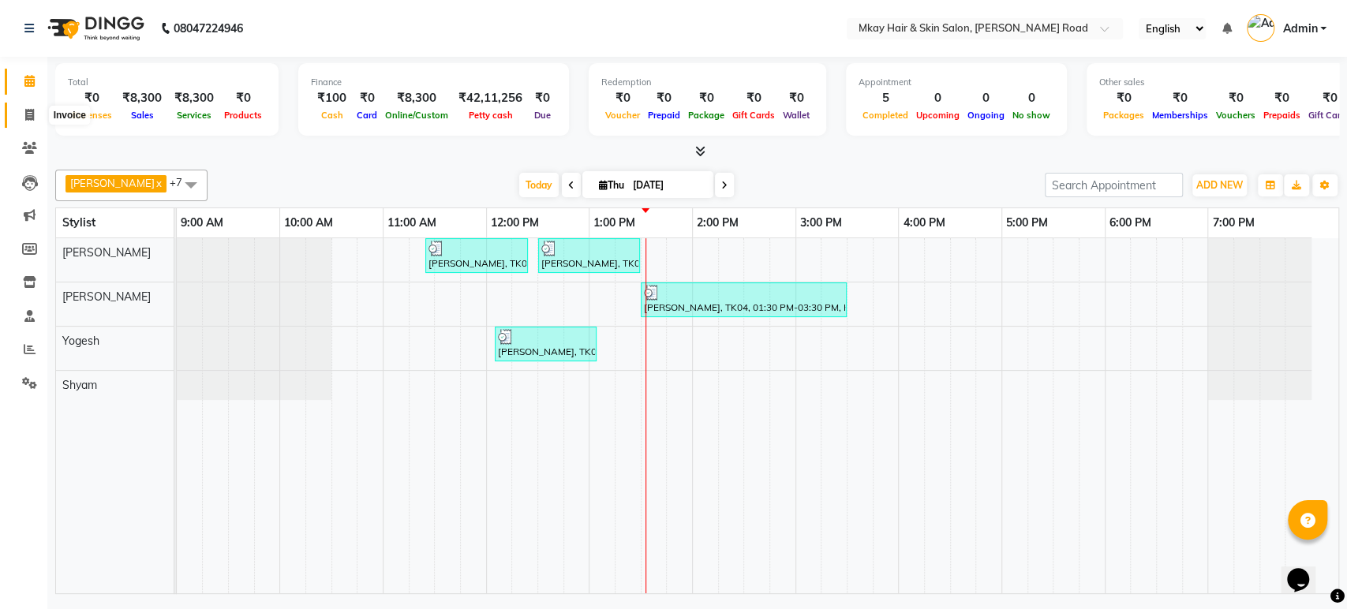
click at [20, 107] on span at bounding box center [30, 116] width 28 height 18
select select "5258"
select select "service"
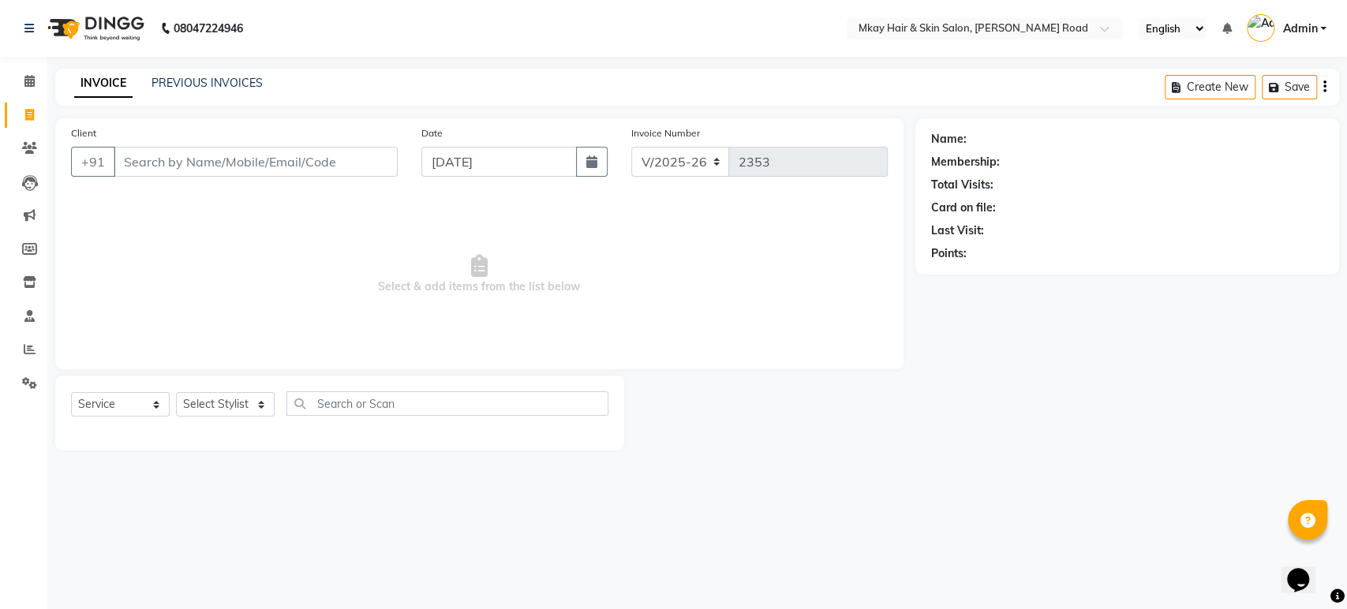
click at [167, 163] on input "Client" at bounding box center [256, 162] width 284 height 30
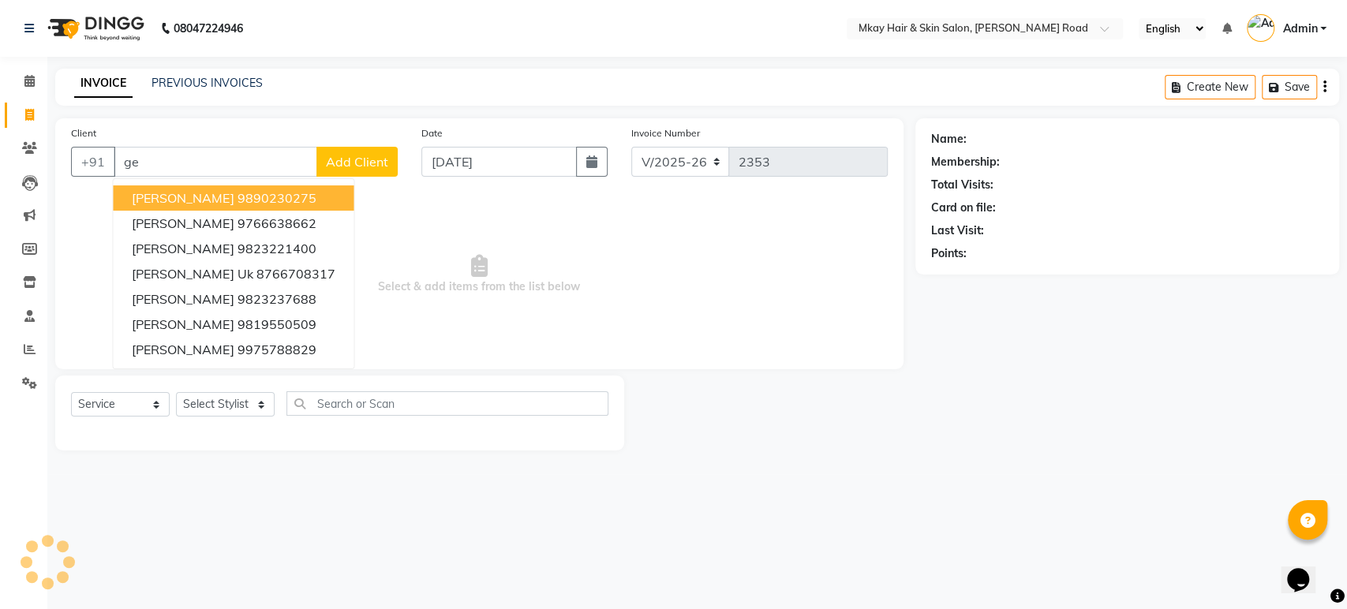
type input "g"
type input "d"
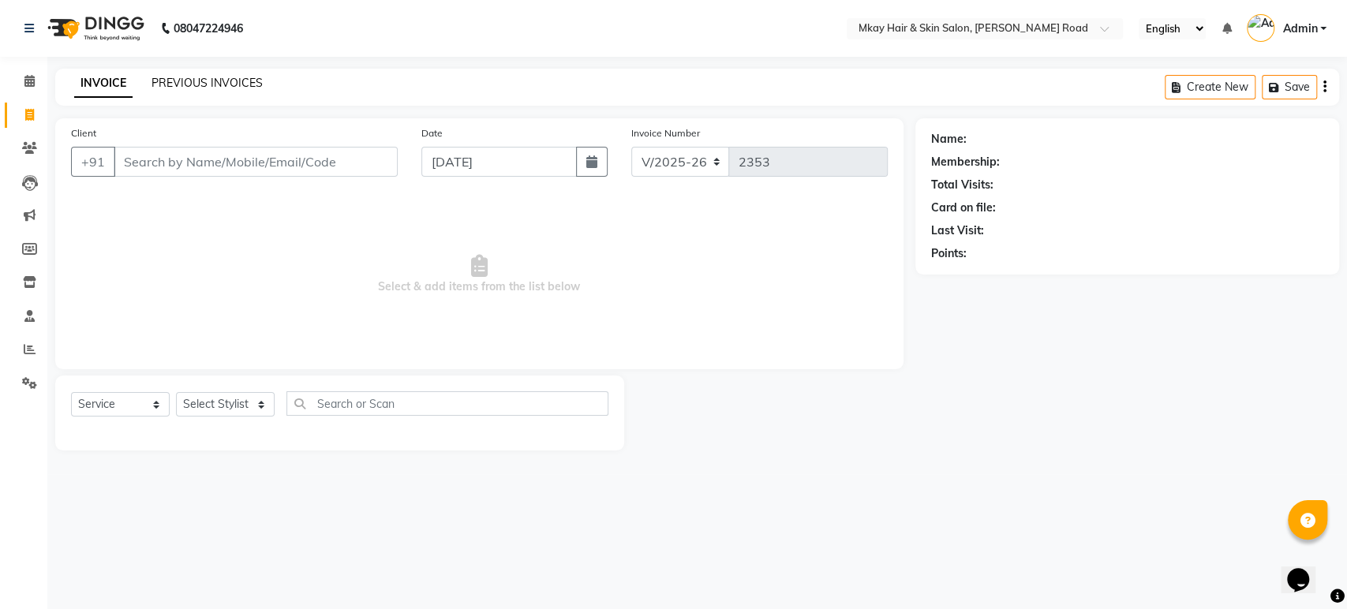
click at [213, 81] on link "PREVIOUS INVOICES" at bounding box center [207, 83] width 111 height 14
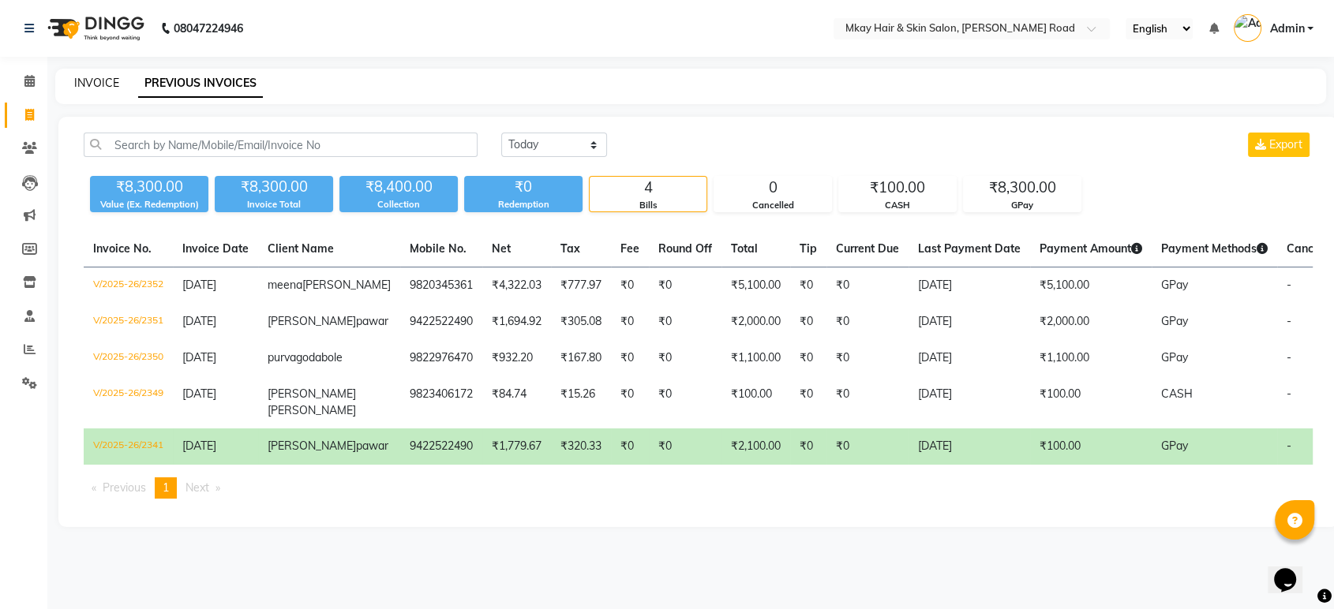
click at [94, 76] on link "INVOICE" at bounding box center [96, 83] width 45 height 14
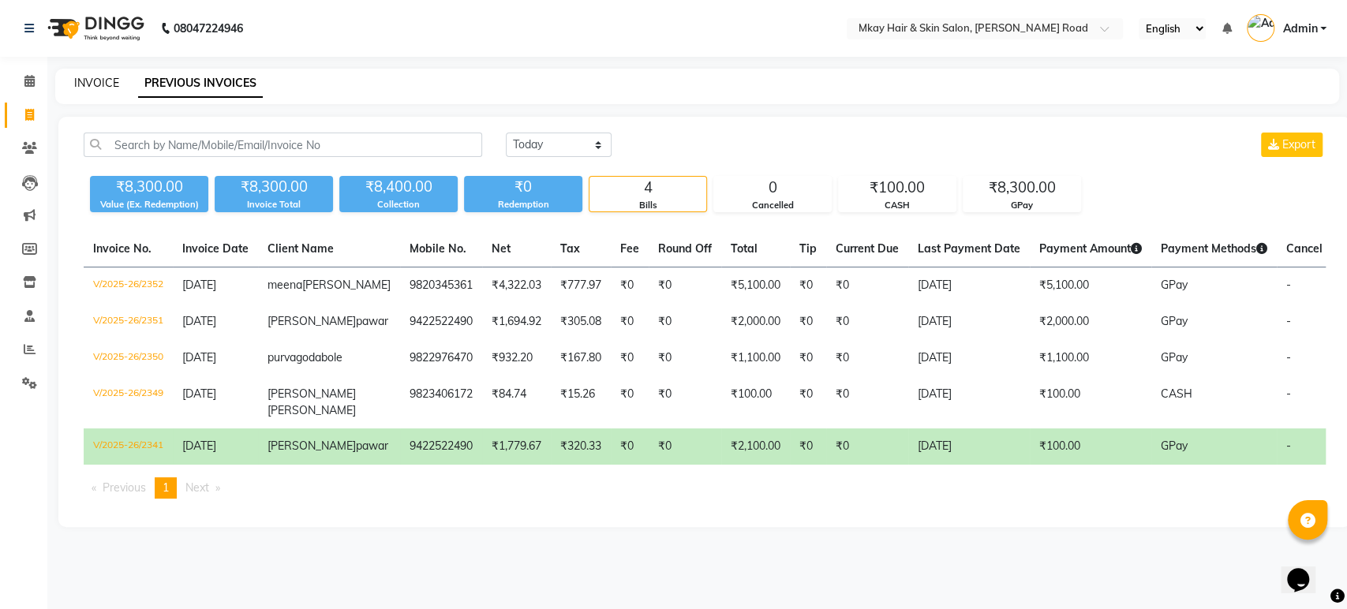
select select "5258"
select select "service"
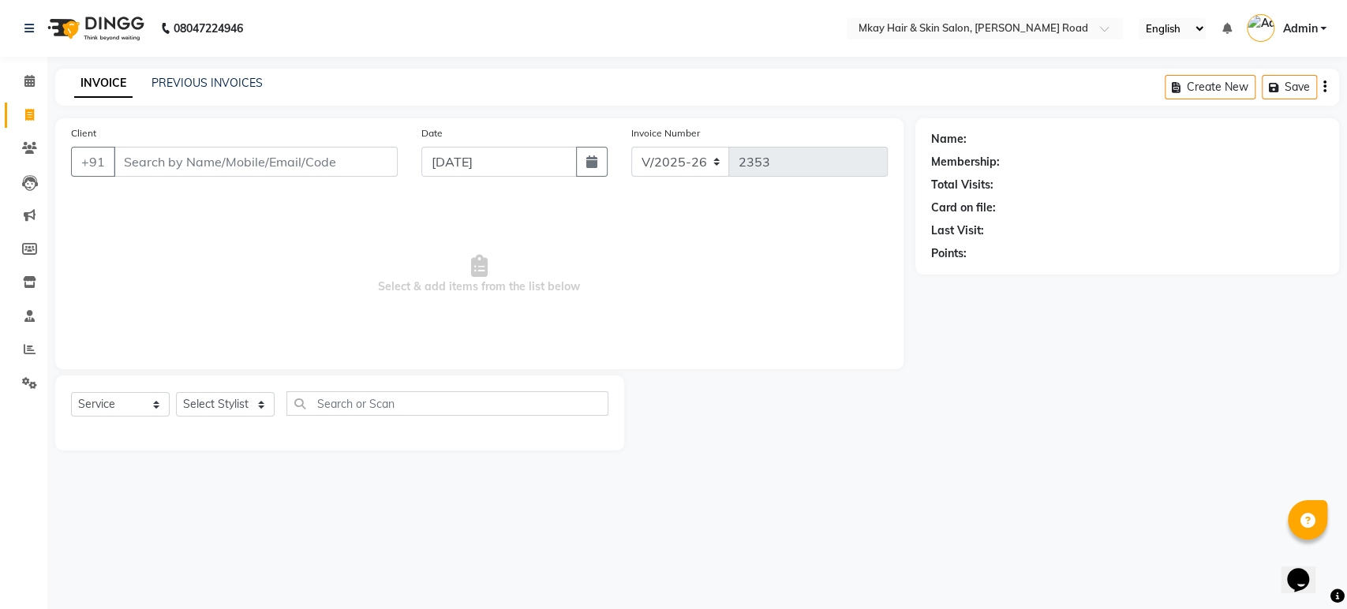
click at [253, 145] on div "Client +91" at bounding box center [234, 157] width 350 height 65
click at [237, 153] on input "Client" at bounding box center [256, 162] width 284 height 30
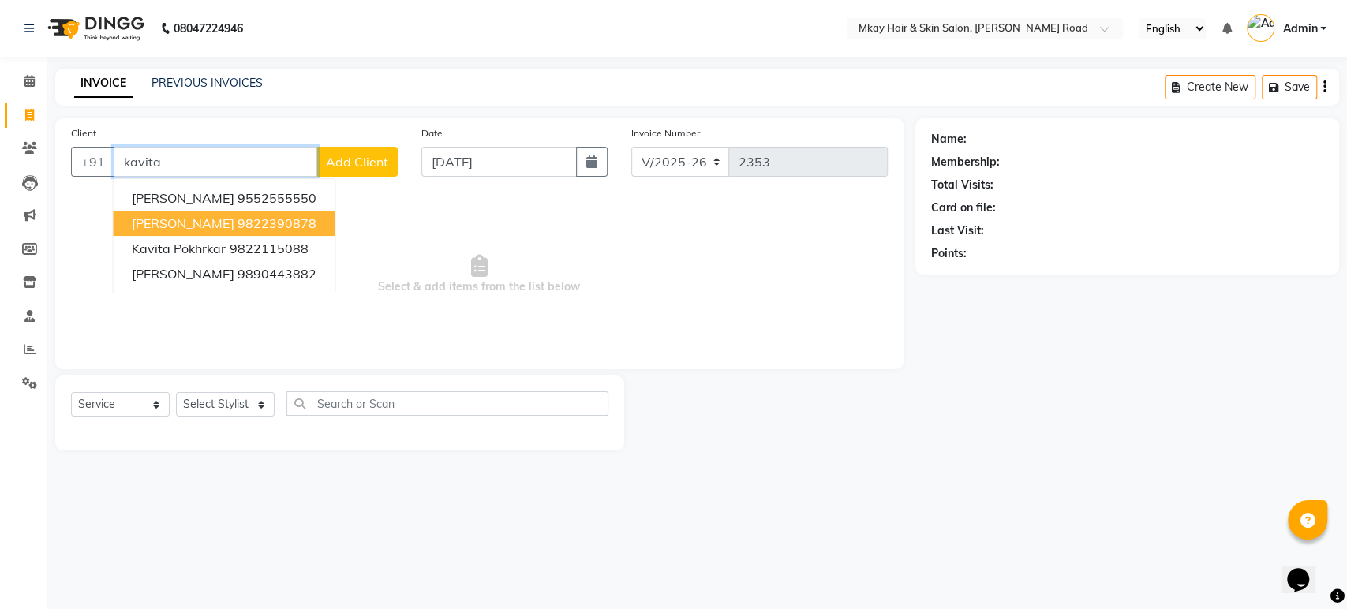
click at [272, 216] on ngb-highlight "9822390878" at bounding box center [276, 223] width 79 height 16
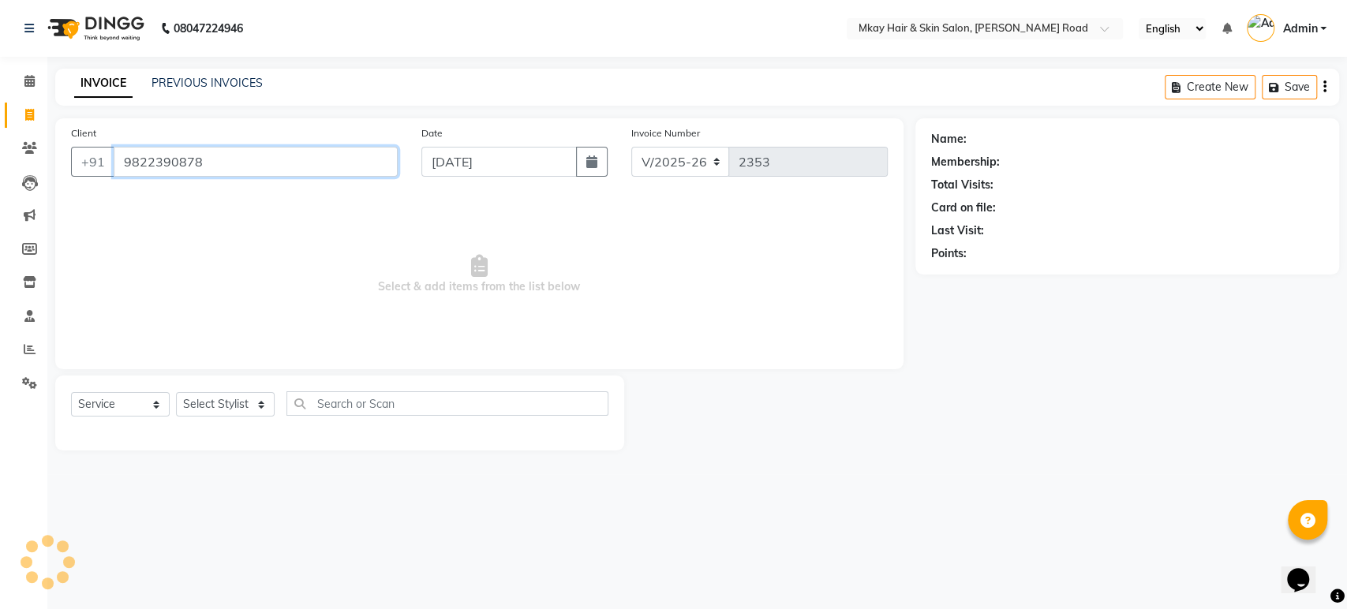
type input "9822390878"
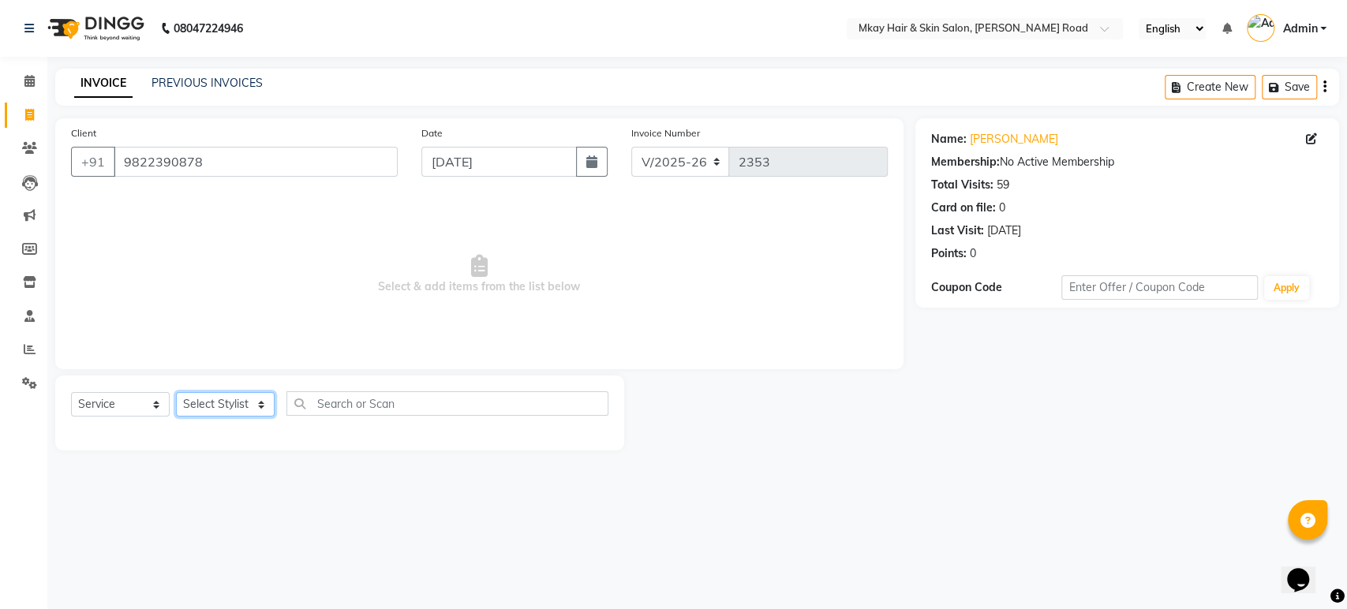
click at [192, 398] on select "Select Stylist [PERSON_NAME] Isha [PERSON_NAME] [PERSON_NAME] Shyam [PERSON_NAM…" at bounding box center [225, 404] width 99 height 24
click at [998, 137] on link "Kavita Bhave" at bounding box center [1014, 139] width 88 height 17
click at [192, 407] on select "Select Stylist [PERSON_NAME] Isha [PERSON_NAME] [PERSON_NAME] Shyam [PERSON_NAM…" at bounding box center [225, 404] width 99 height 24
select select "38227"
click at [176, 392] on select "Select Stylist [PERSON_NAME] Isha [PERSON_NAME] [PERSON_NAME] Shyam [PERSON_NAM…" at bounding box center [225, 404] width 99 height 24
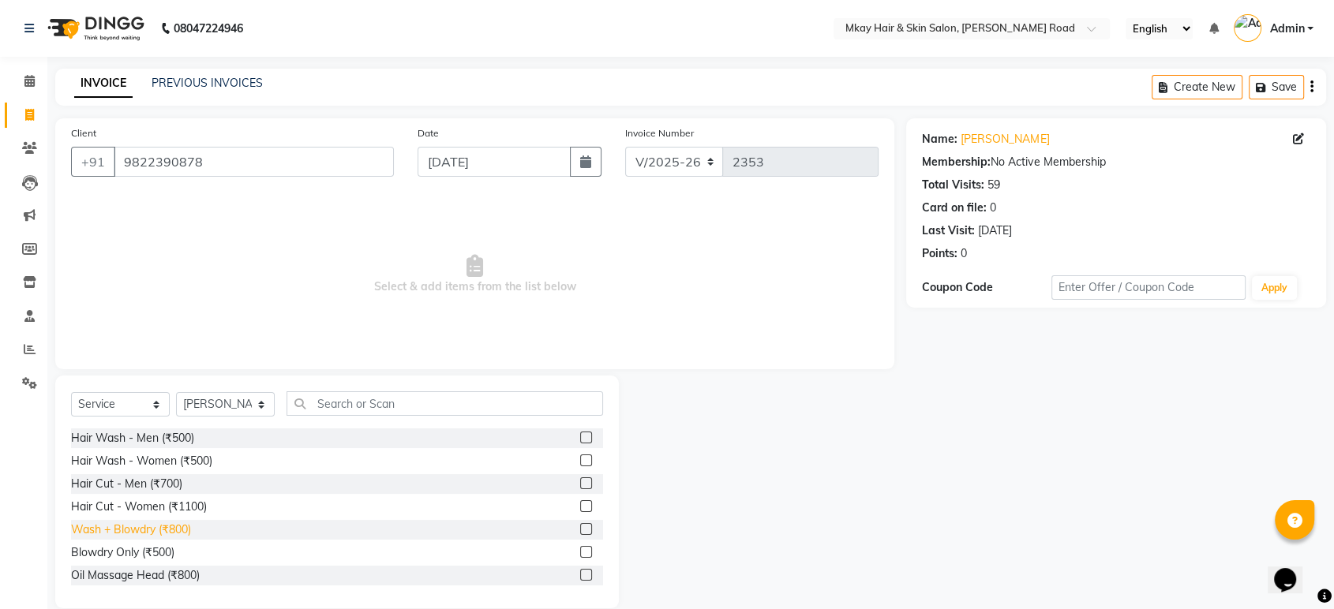
click at [107, 527] on div "Wash + Blowdry (₹800)" at bounding box center [131, 530] width 120 height 17
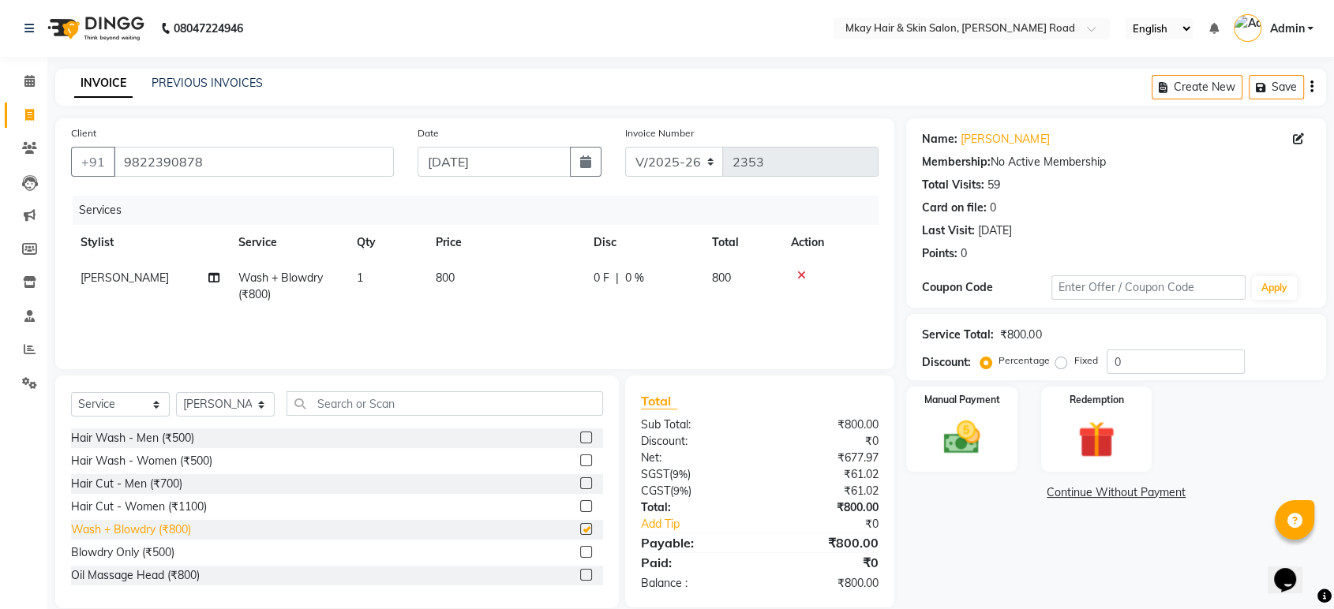
checkbox input "false"
click at [461, 264] on td "800" at bounding box center [505, 286] width 158 height 52
select select "38227"
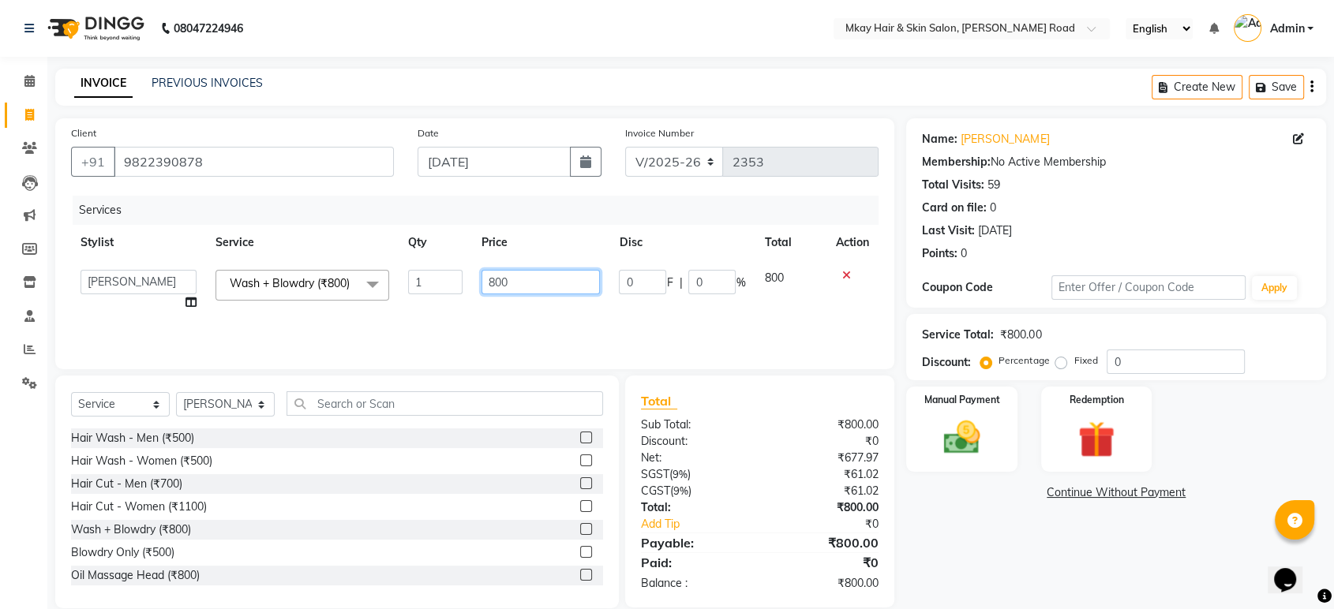
click at [517, 287] on input "800" at bounding box center [540, 282] width 119 height 24
type input "8"
type input "700"
click at [578, 308] on td "700" at bounding box center [541, 290] width 138 height 60
select select "38227"
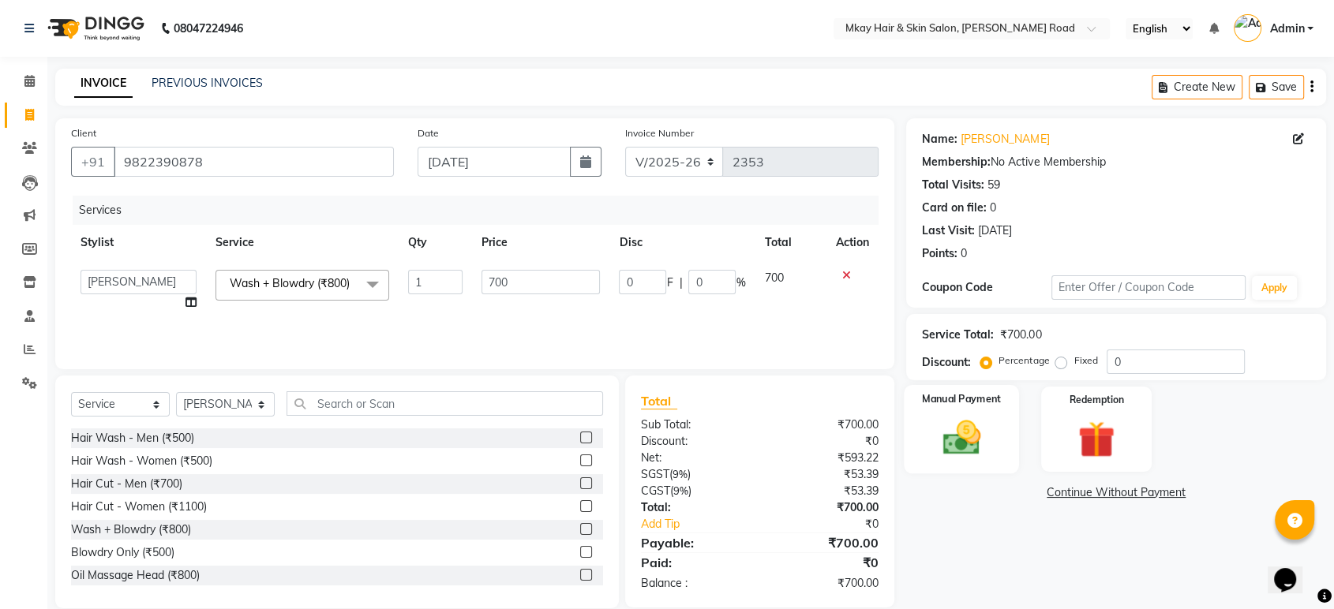
click at [976, 444] on img at bounding box center [962, 438] width 62 height 44
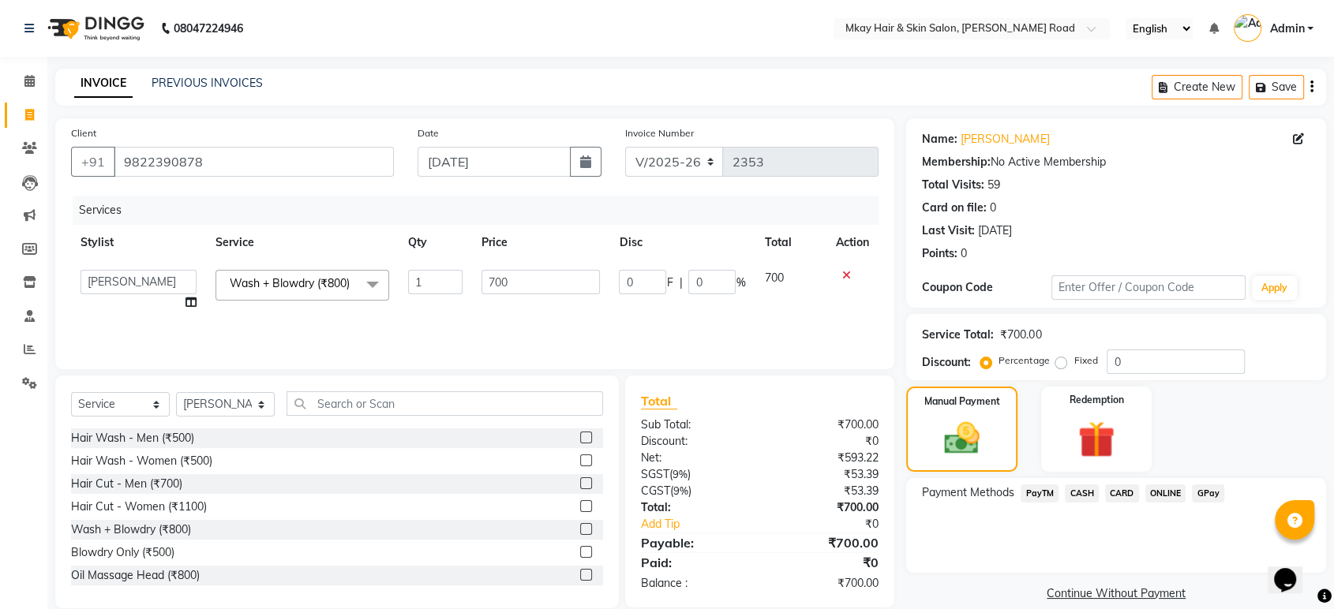
click at [1079, 498] on span "CASH" at bounding box center [1082, 494] width 34 height 18
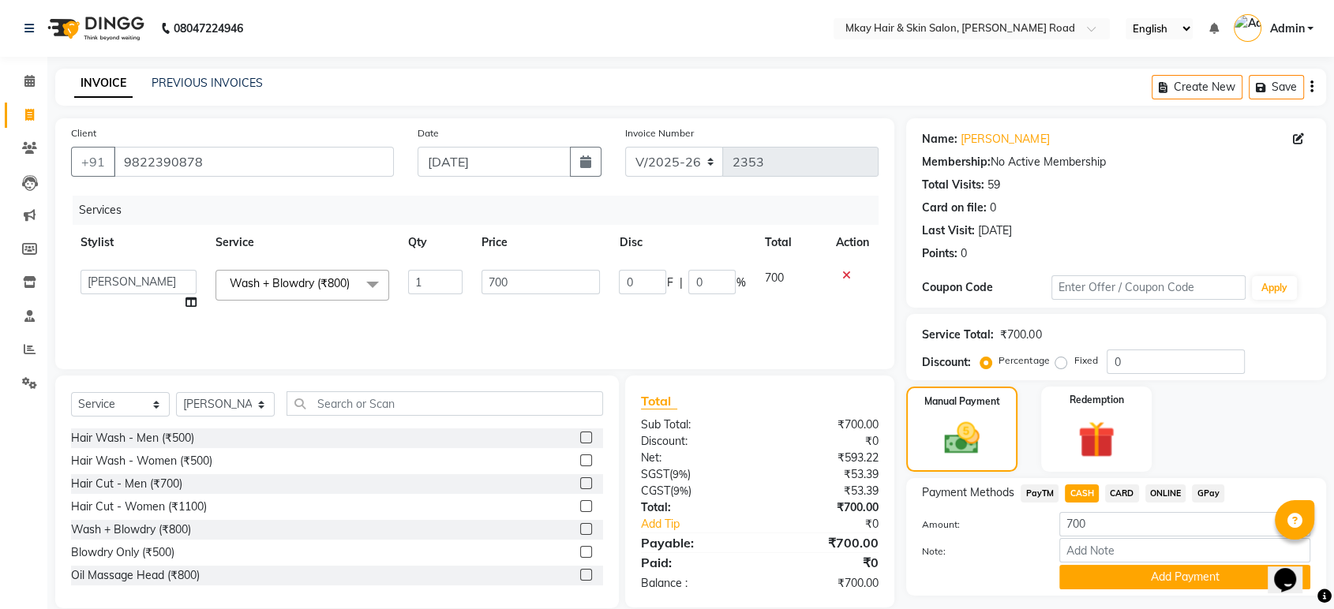
scroll to position [41, 0]
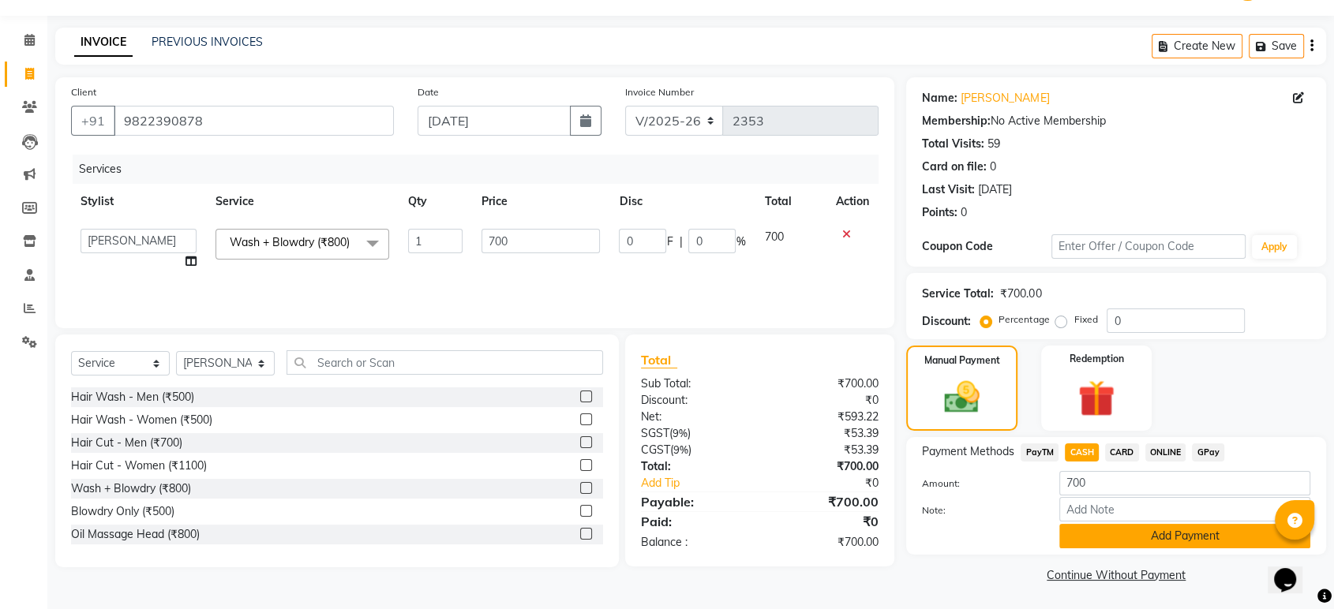
click at [1108, 535] on button "Add Payment" at bounding box center [1184, 536] width 251 height 24
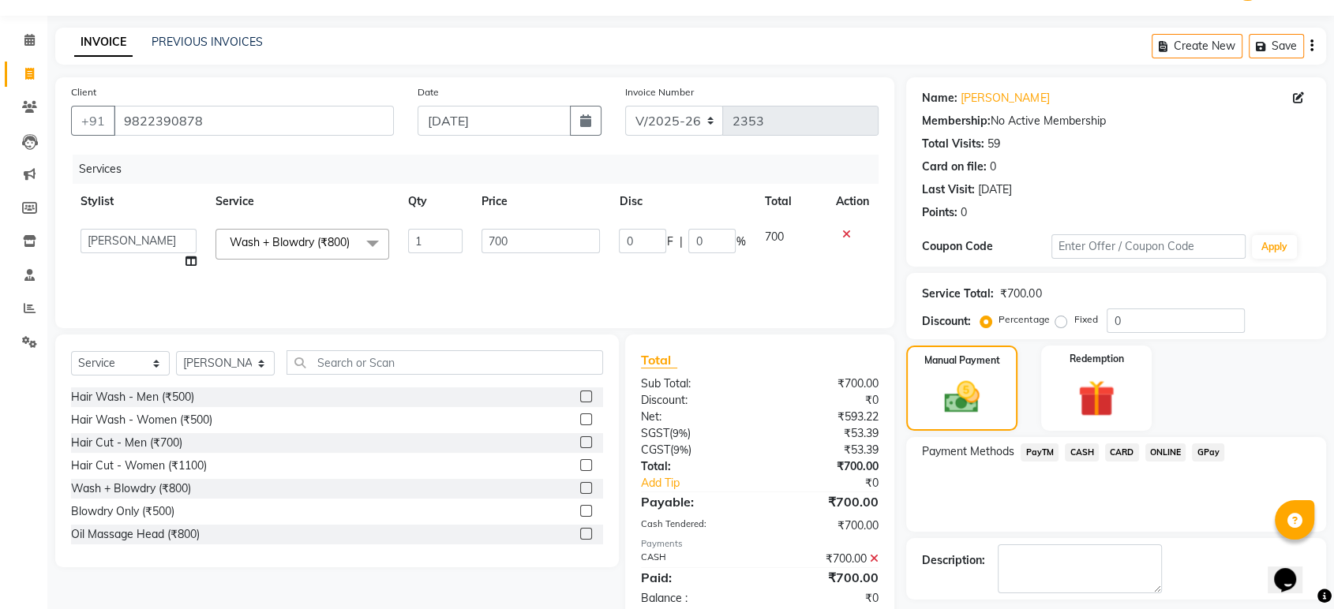
scroll to position [107, 0]
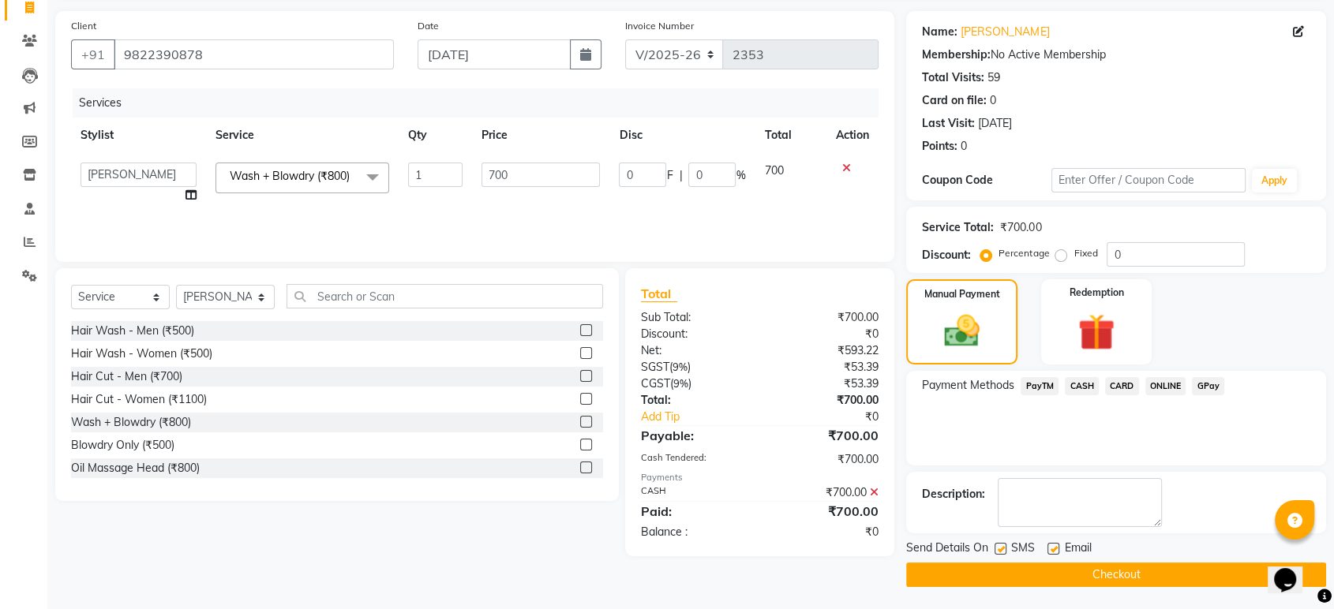
click at [1054, 547] on label at bounding box center [1053, 549] width 12 height 12
click at [1054, 547] on input "checkbox" at bounding box center [1052, 550] width 10 height 10
checkbox input "false"
click at [997, 549] on label at bounding box center [1000, 549] width 12 height 12
click at [997, 549] on input "checkbox" at bounding box center [999, 550] width 10 height 10
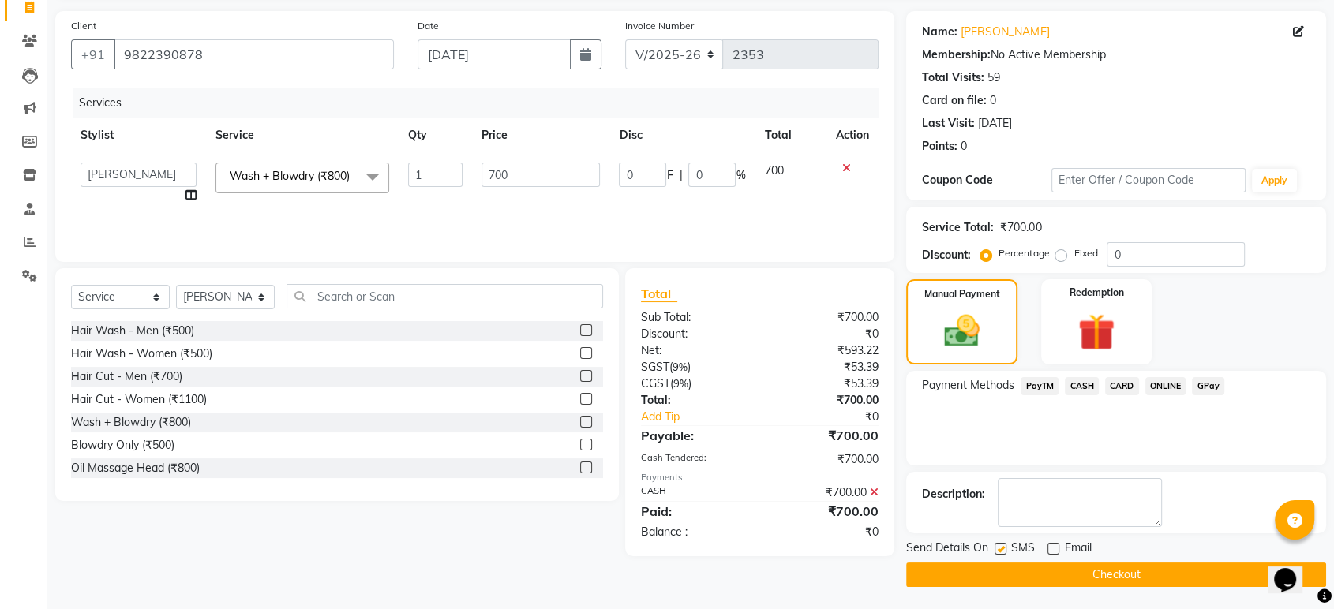
checkbox input "false"
click at [1001, 567] on button "Checkout" at bounding box center [1116, 575] width 420 height 24
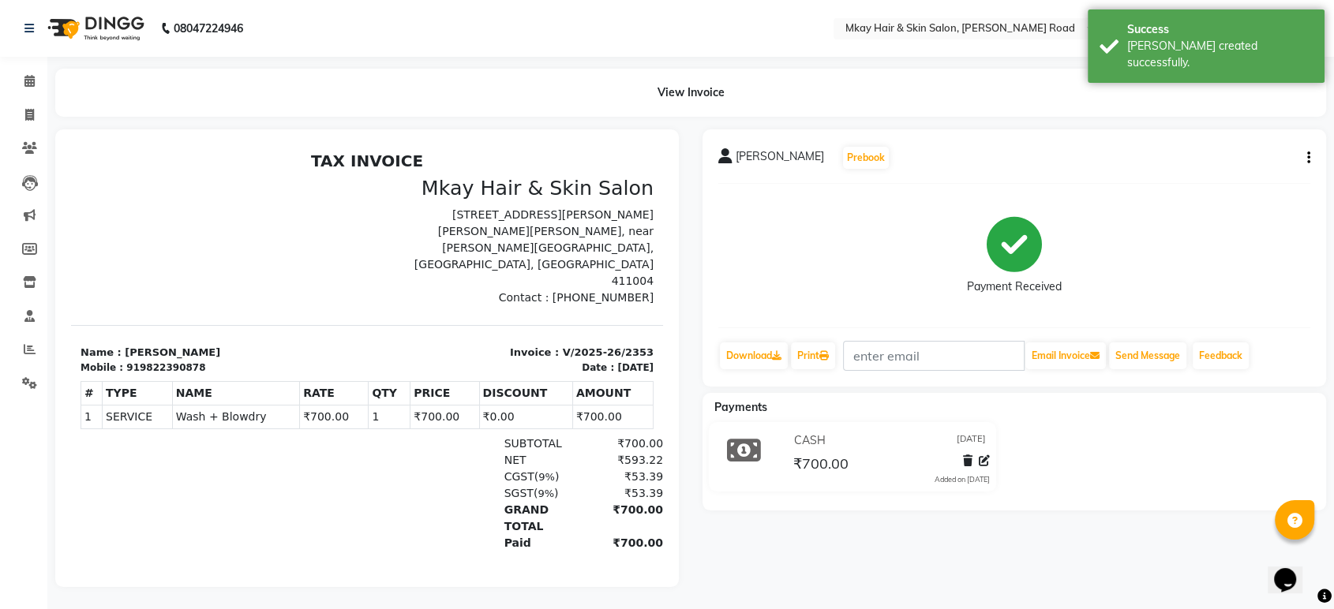
scroll to position [14, 0]
click at [25, 107] on icon at bounding box center [29, 113] width 9 height 12
select select "5258"
select select "service"
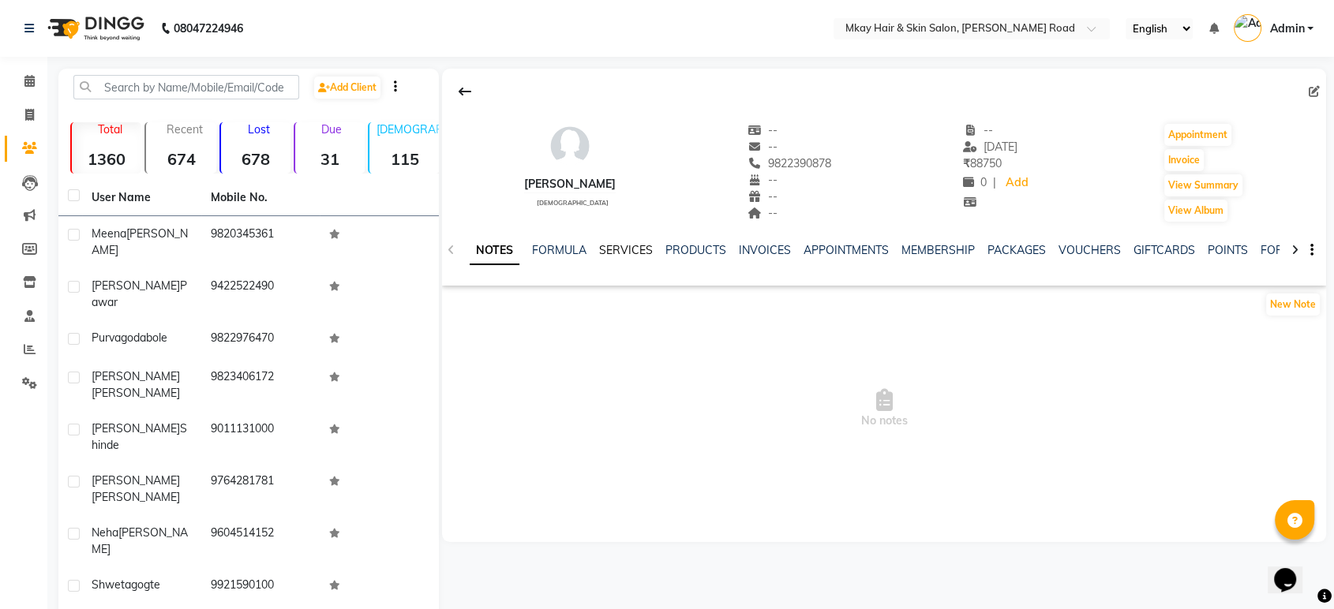
click at [619, 251] on link "SERVICES" at bounding box center [626, 250] width 54 height 14
